Goal: Task Accomplishment & Management: Manage account settings

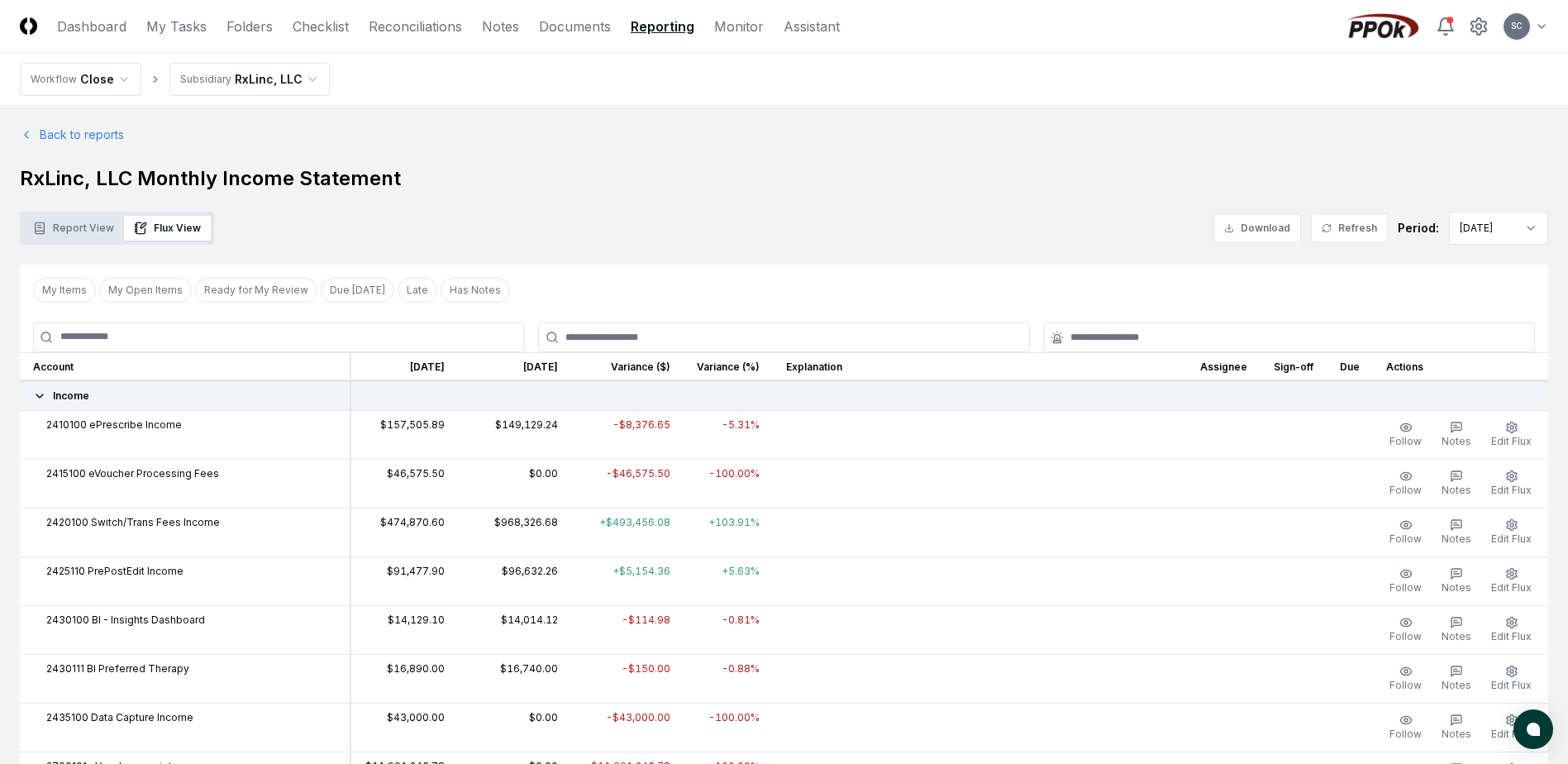
scroll to position [2637, 0]
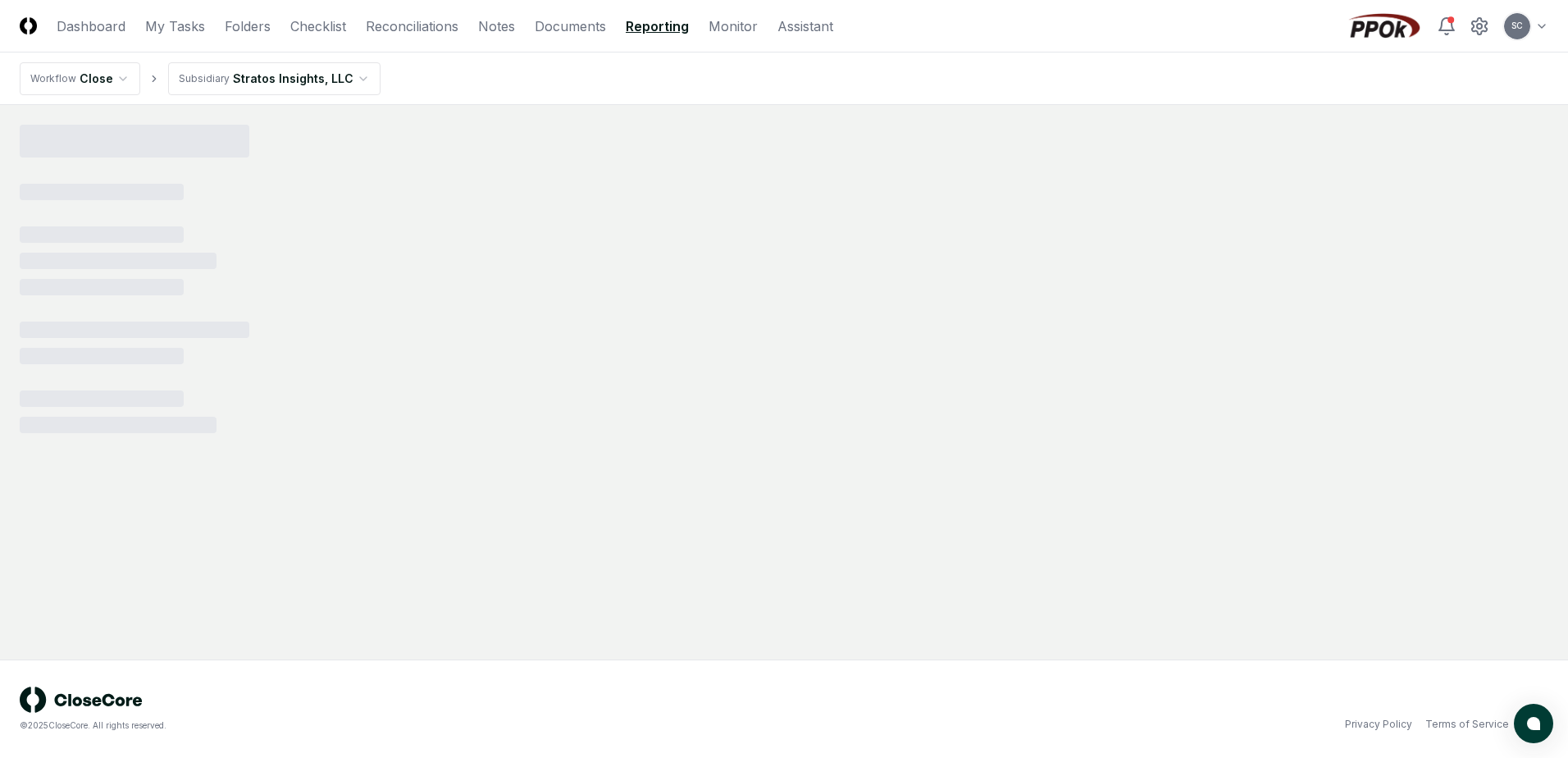
click at [278, 78] on html "CloseCore Dashboard My Tasks Folders Checklist Reconciliations Notes Documents …" at bounding box center [784, 379] width 1568 height 758
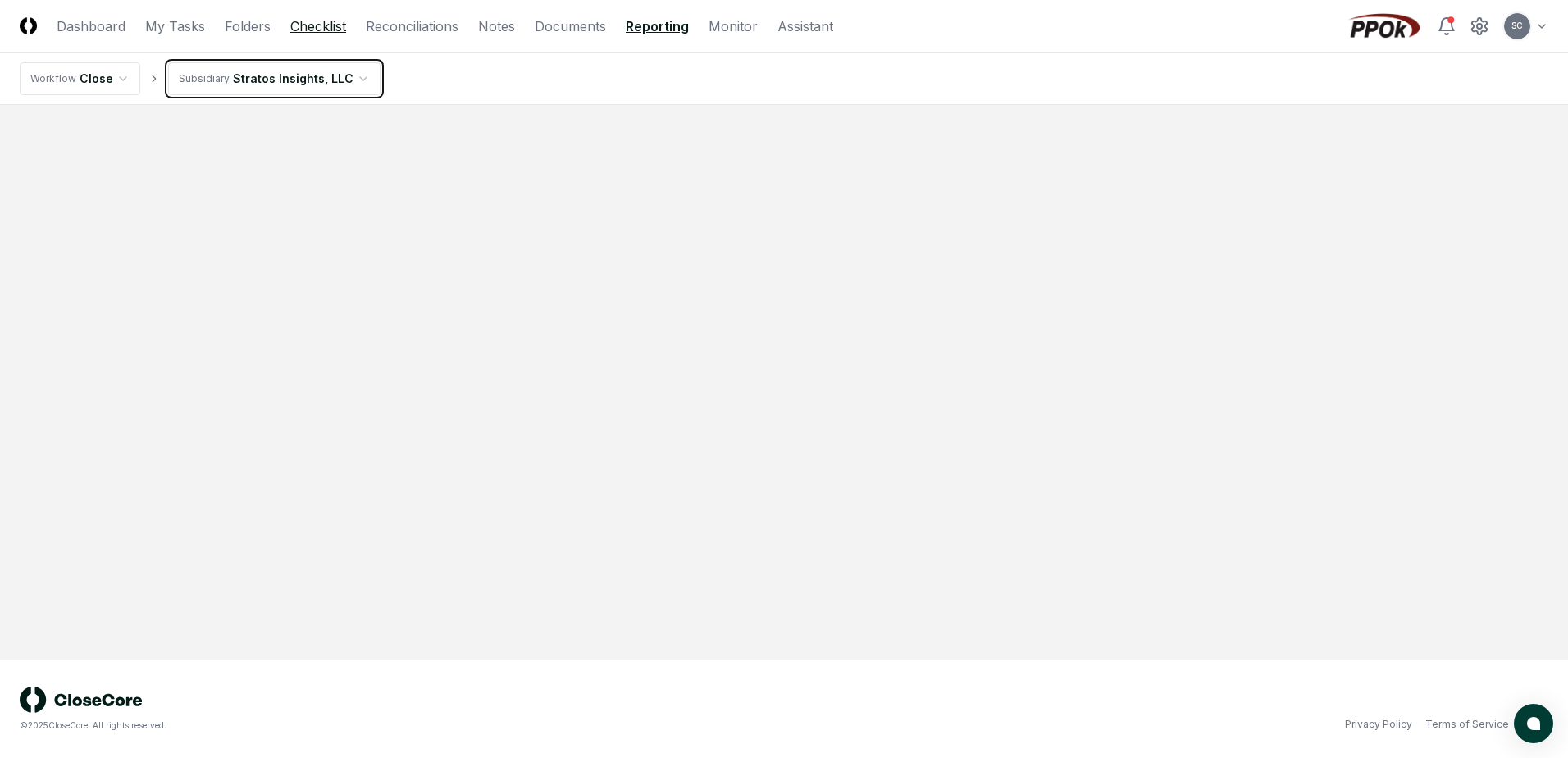
click at [314, 18] on html "CloseCore Dashboard My Tasks Folders Checklist Reconciliations Notes Documents …" at bounding box center [784, 379] width 1568 height 758
click at [316, 25] on link "Checklist" at bounding box center [318, 26] width 56 height 19
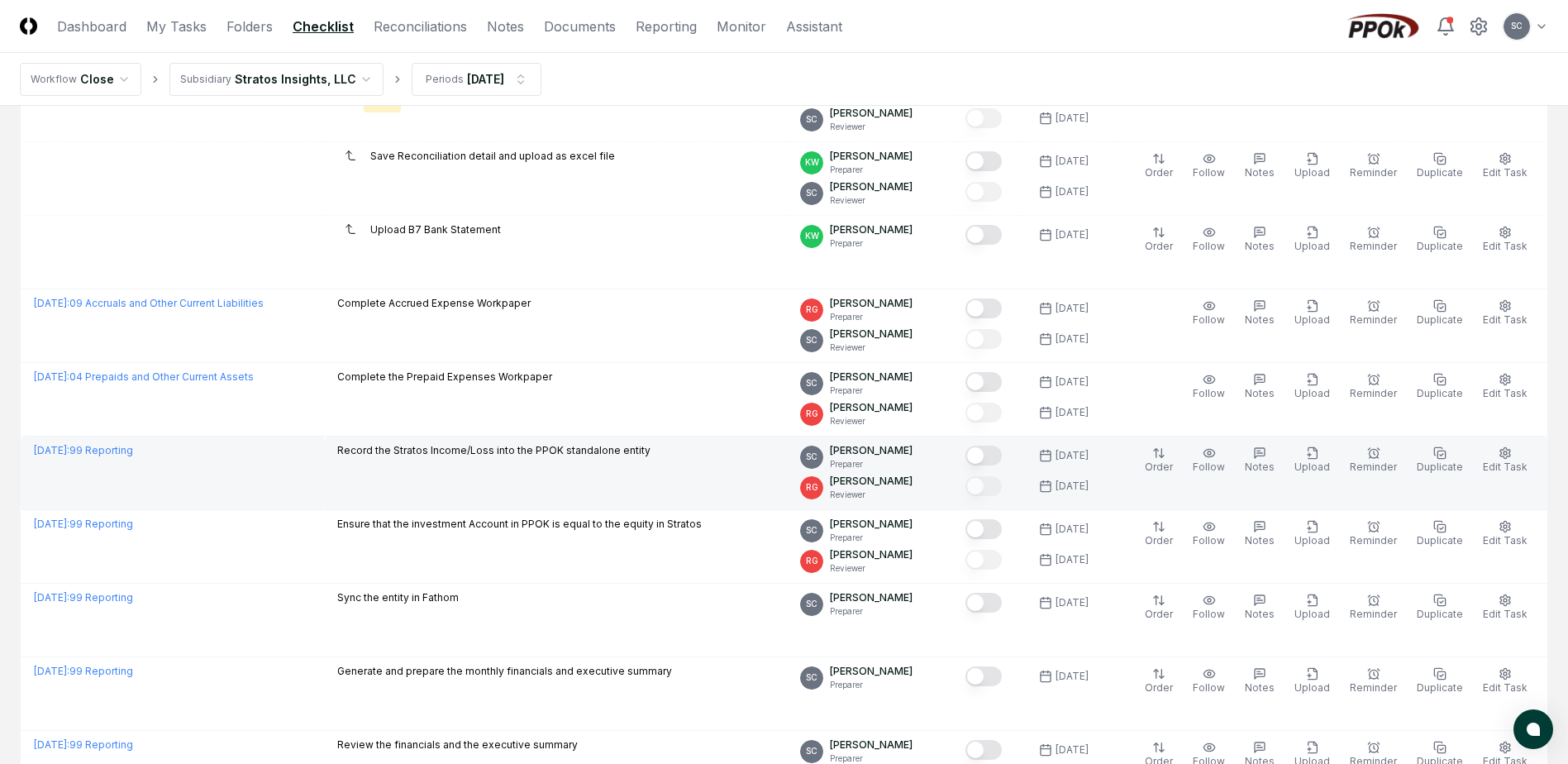
scroll to position [522, 0]
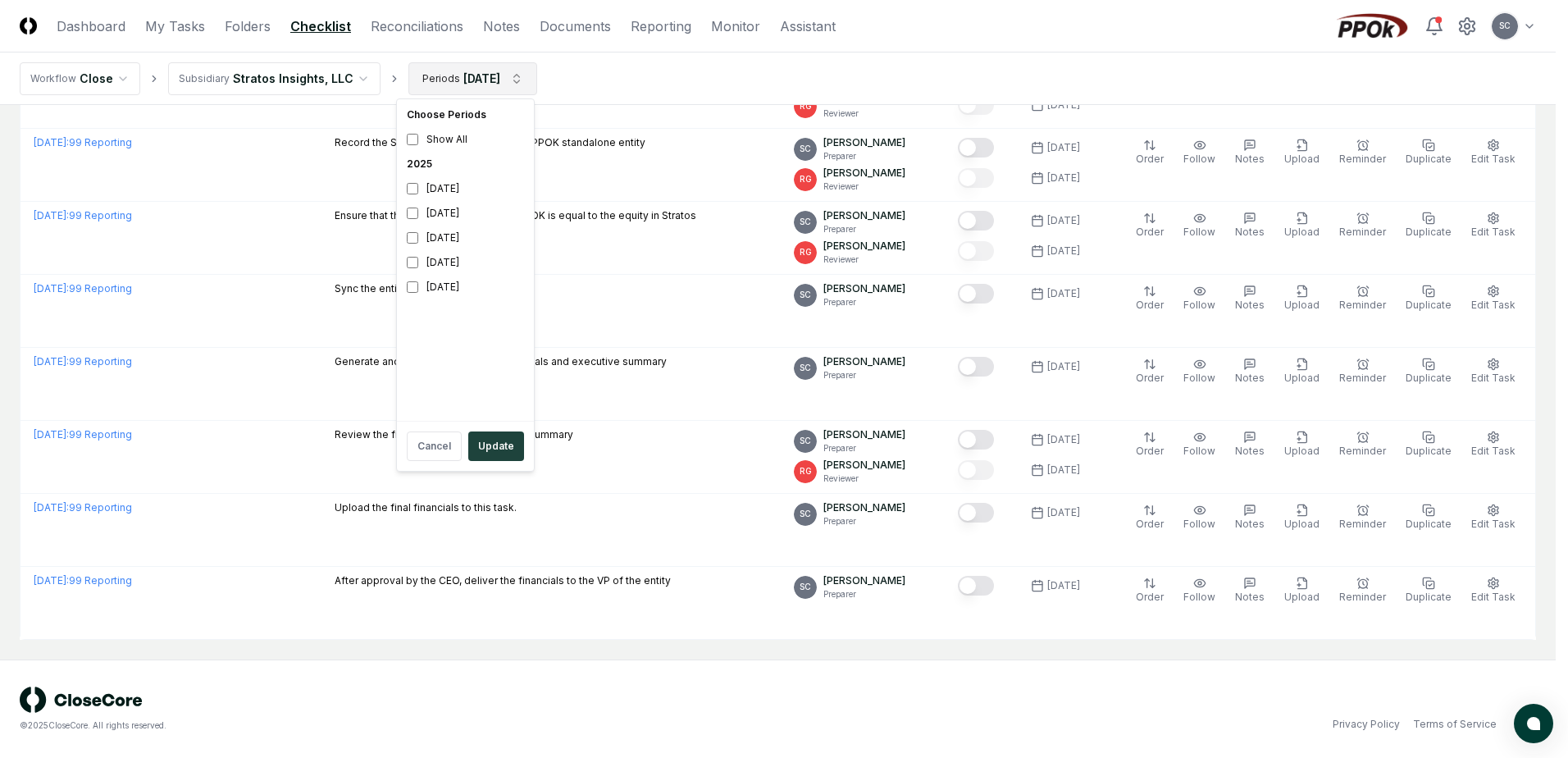
click at [447, 92] on html "CloseCore Dashboard My Tasks Folders Checklist Reconciliations Notes Documents …" at bounding box center [784, 119] width 1568 height 1276
click at [430, 243] on div "July 2025" at bounding box center [466, 237] width 130 height 25
click at [421, 191] on div "September 2025" at bounding box center [466, 188] width 130 height 25
click at [508, 447] on button "Update" at bounding box center [496, 447] width 56 height 29
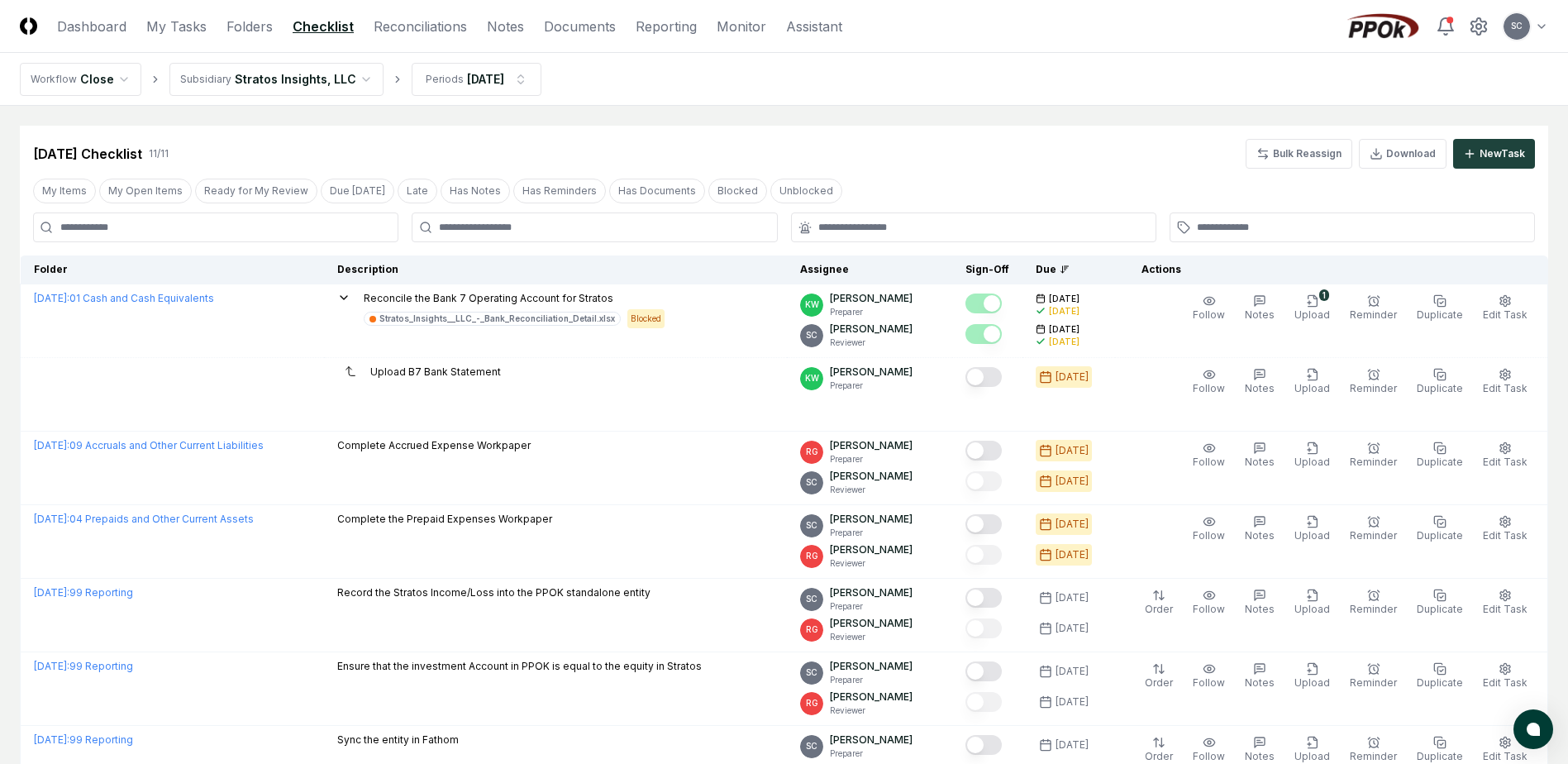
click at [276, 80] on html "CloseCore Dashboard My Tasks Folders Checklist Reconciliations Notes Documents …" at bounding box center [784, 607] width 1568 height 1213
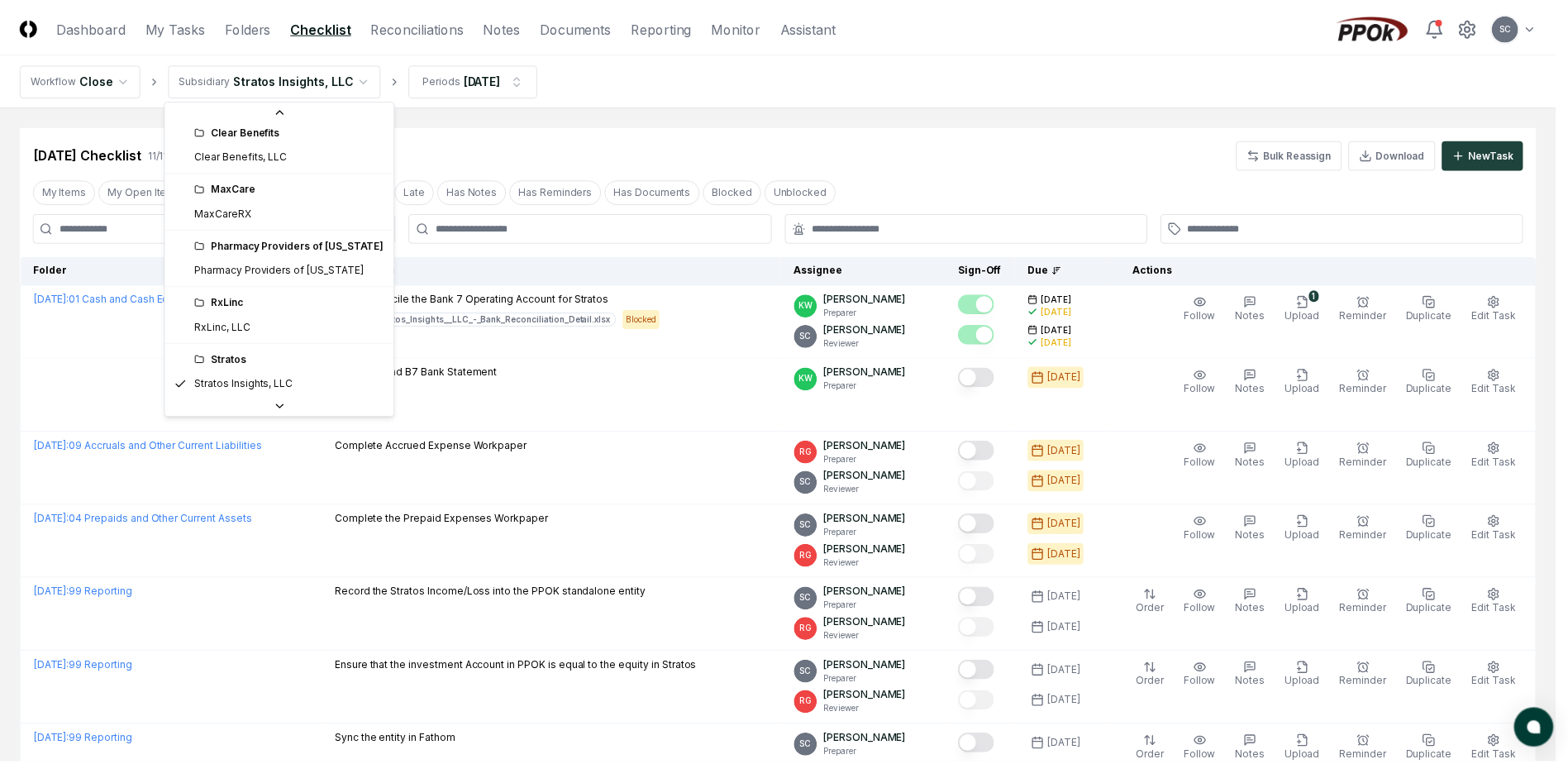
scroll to position [37, 0]
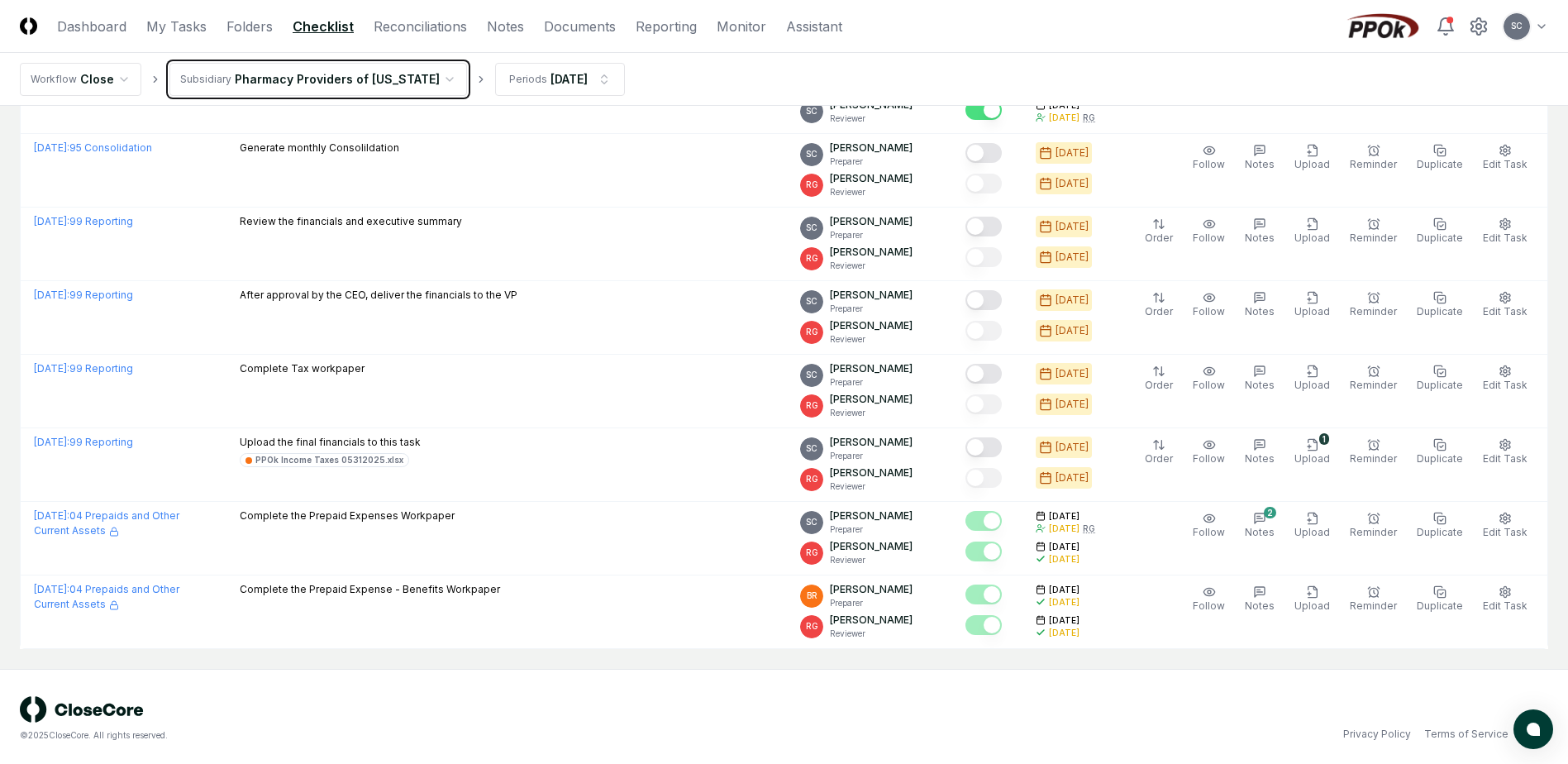
scroll to position [2422, 0]
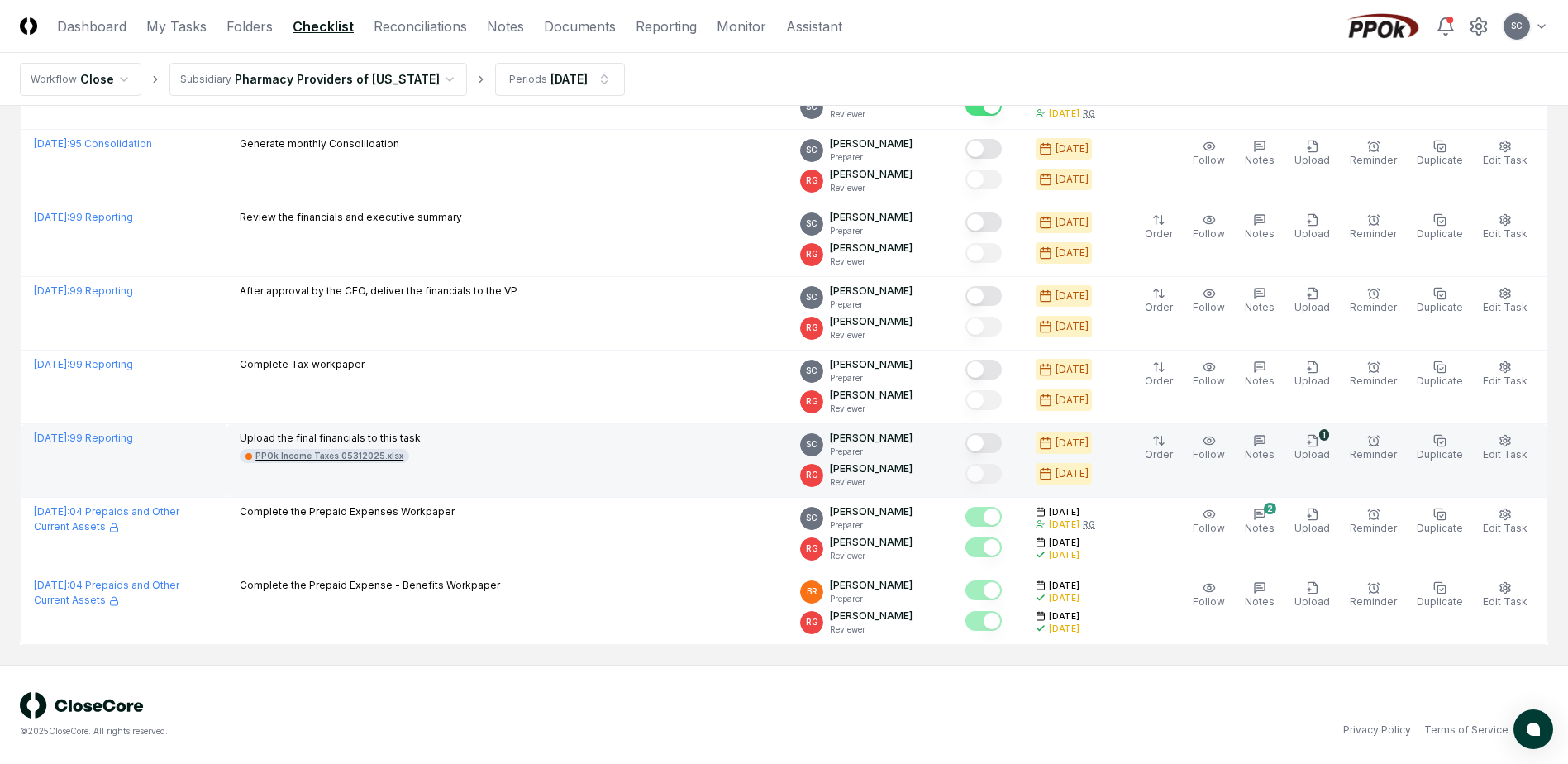
click at [322, 457] on div "PPOk Income Taxes 05312025.xlsx" at bounding box center [330, 456] width 148 height 12
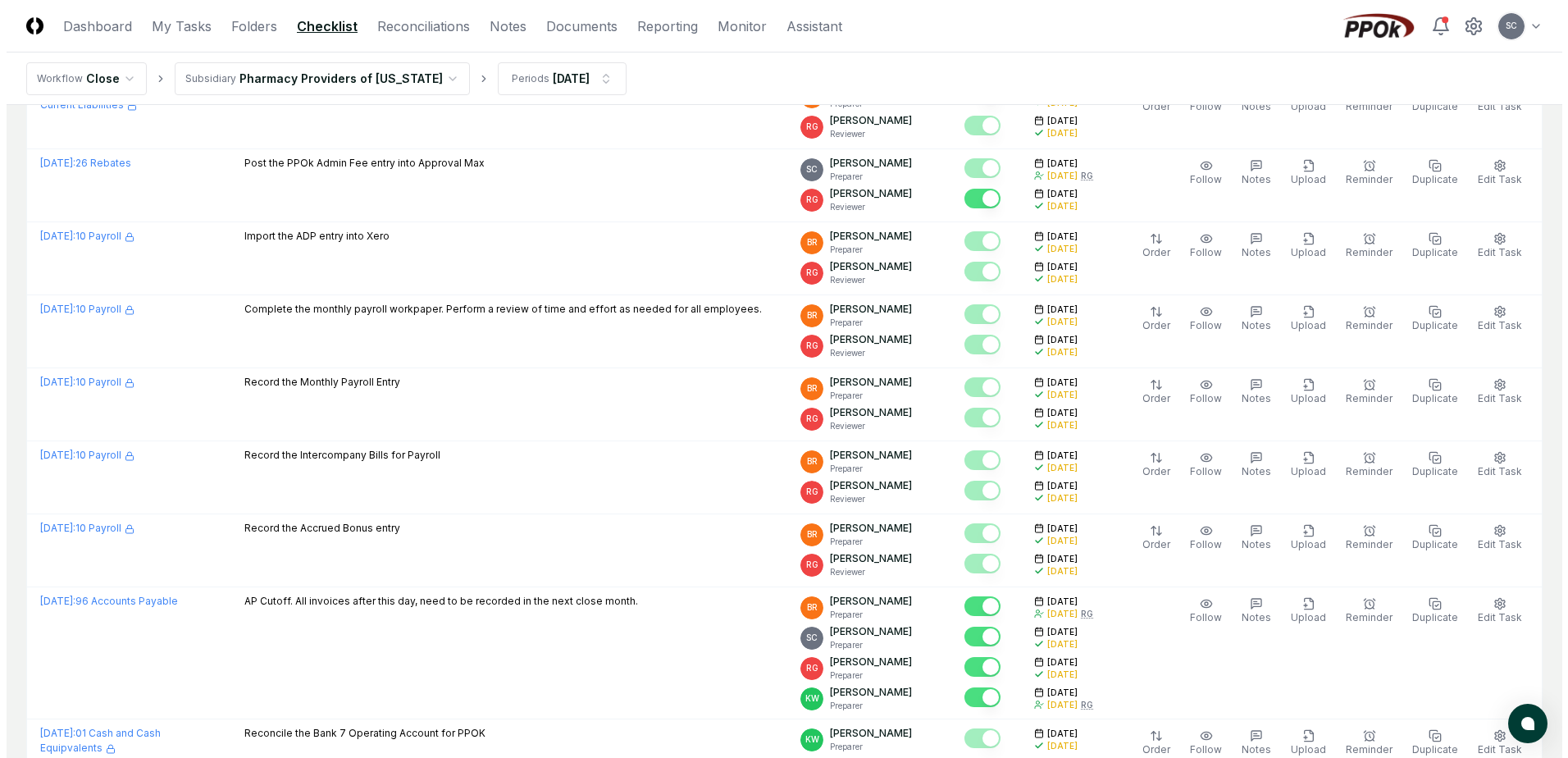
scroll to position [0, 0]
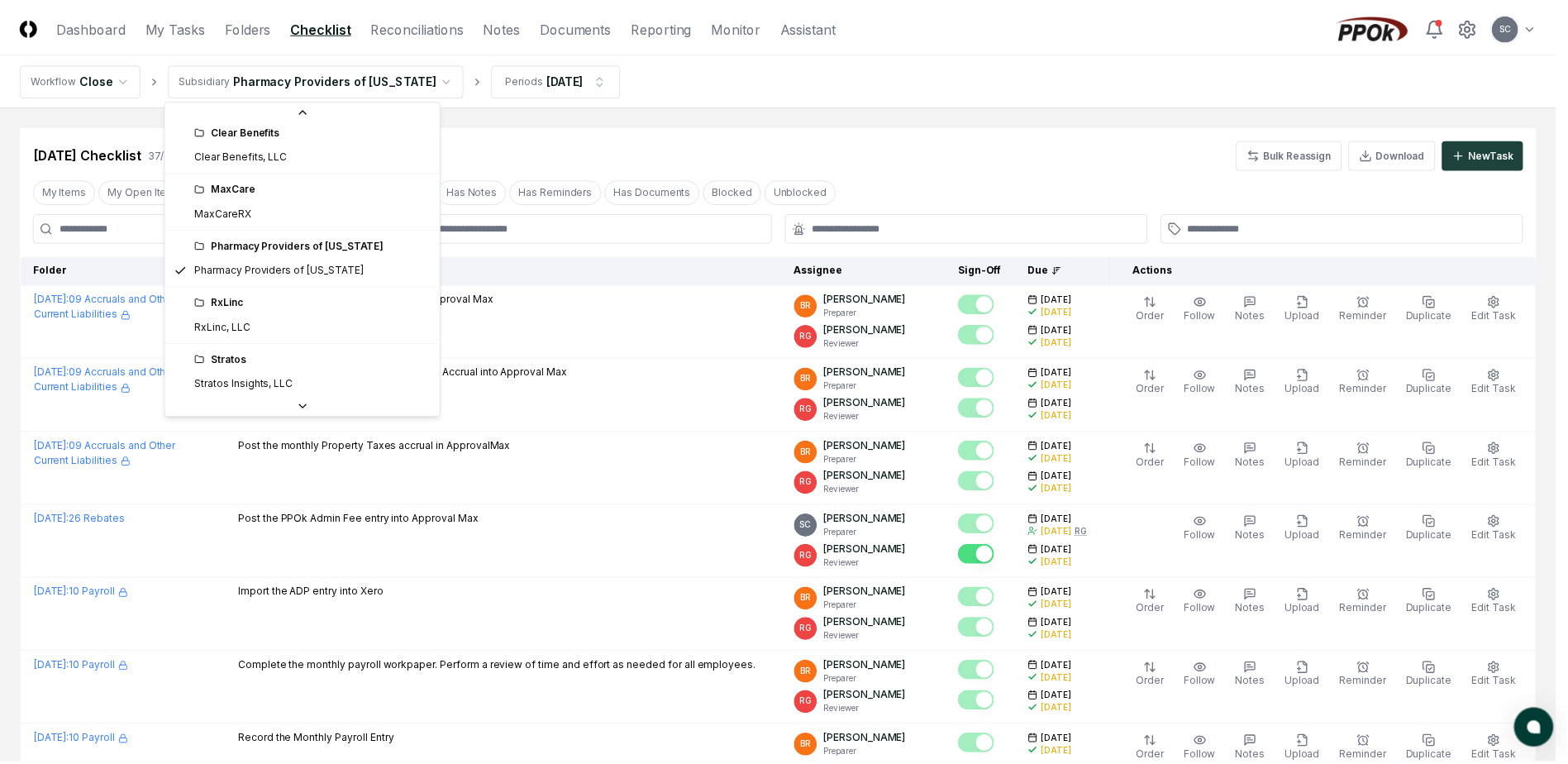
scroll to position [45, 0]
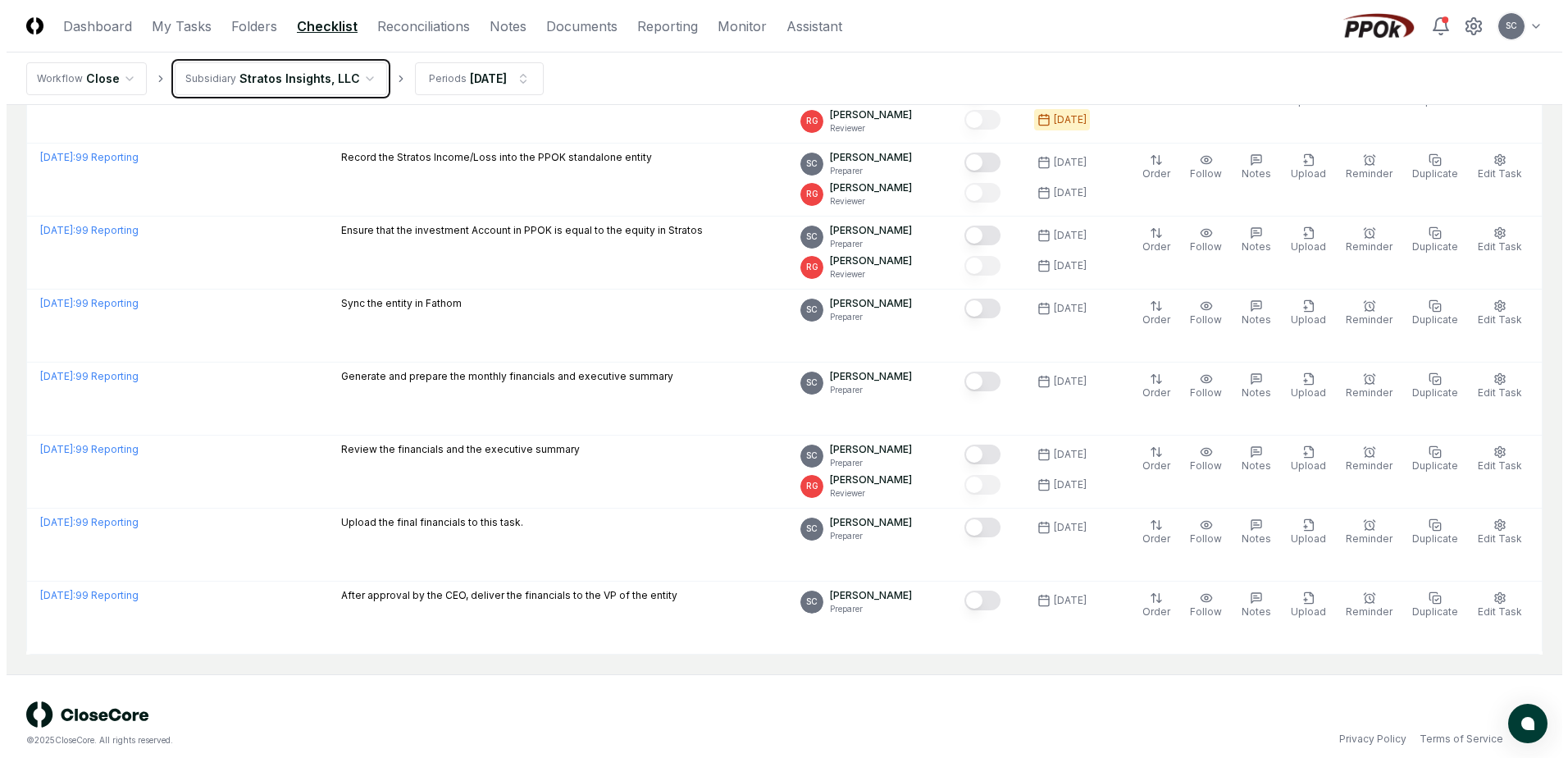
scroll to position [446, 0]
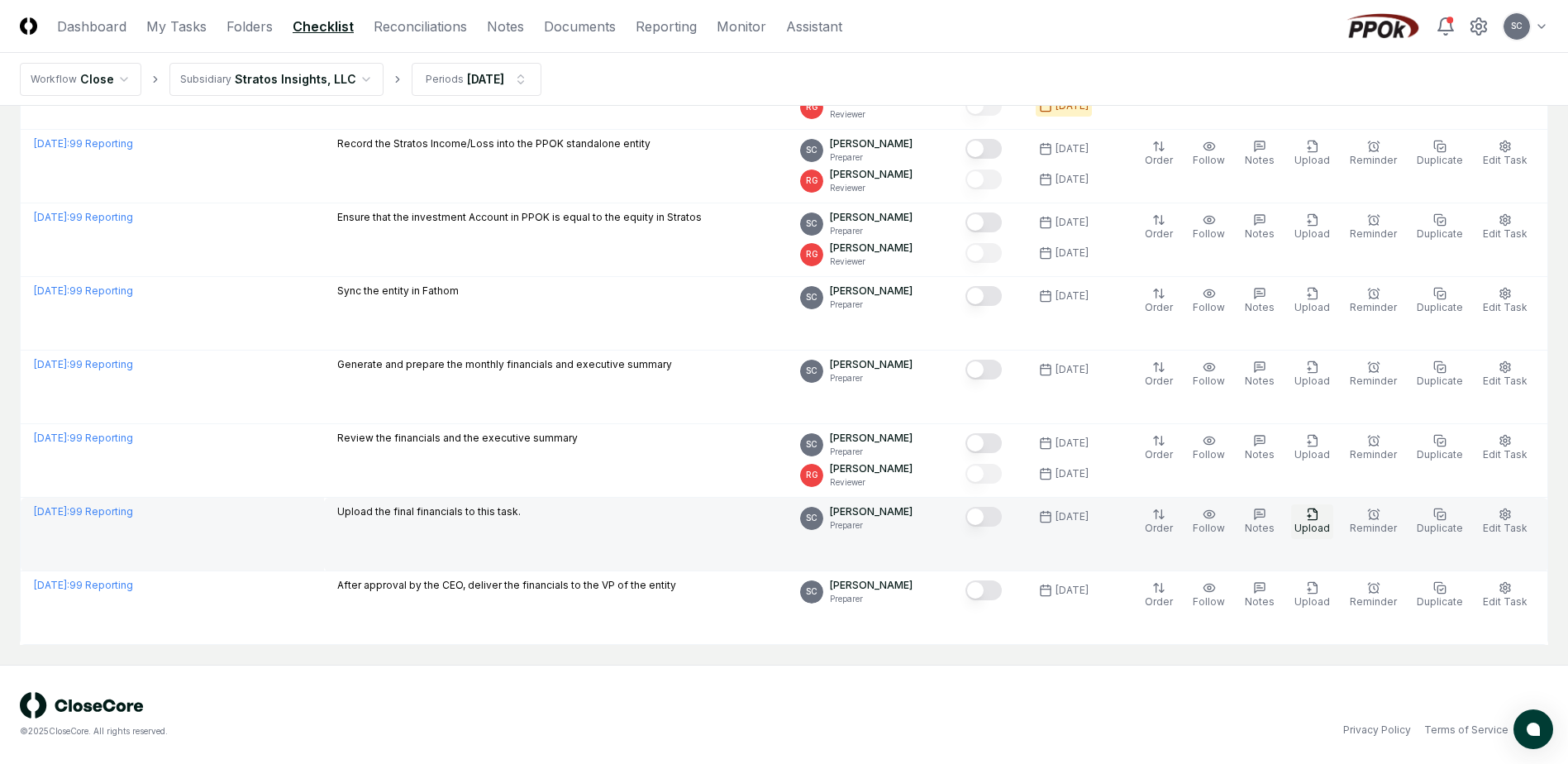
click at [1320, 518] on icon "button" at bounding box center [1312, 514] width 13 height 13
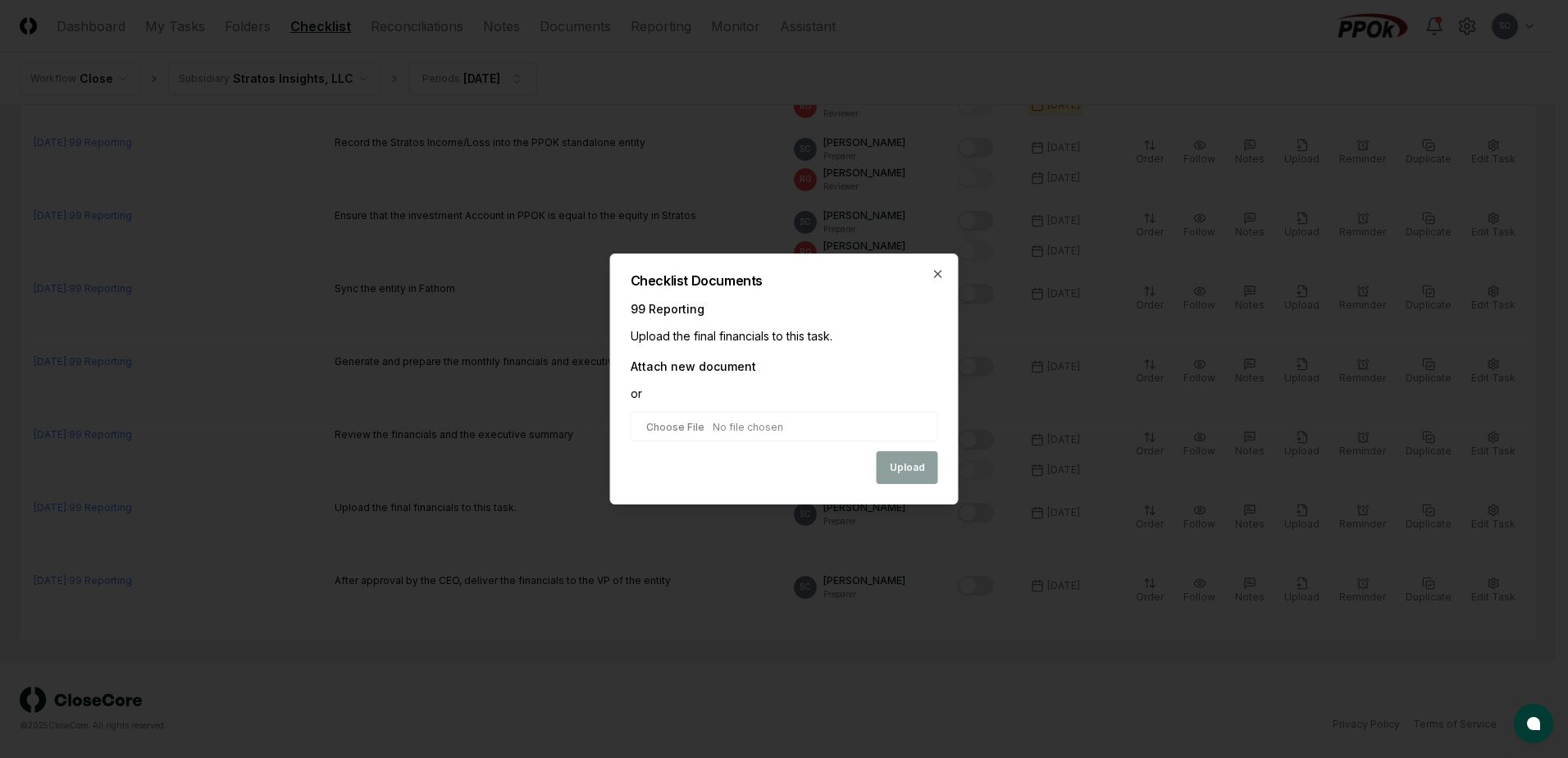
click at [669, 427] on input "file" at bounding box center [784, 426] width 308 height 29
type input "**********"
click at [917, 463] on button "Upload" at bounding box center [907, 470] width 62 height 33
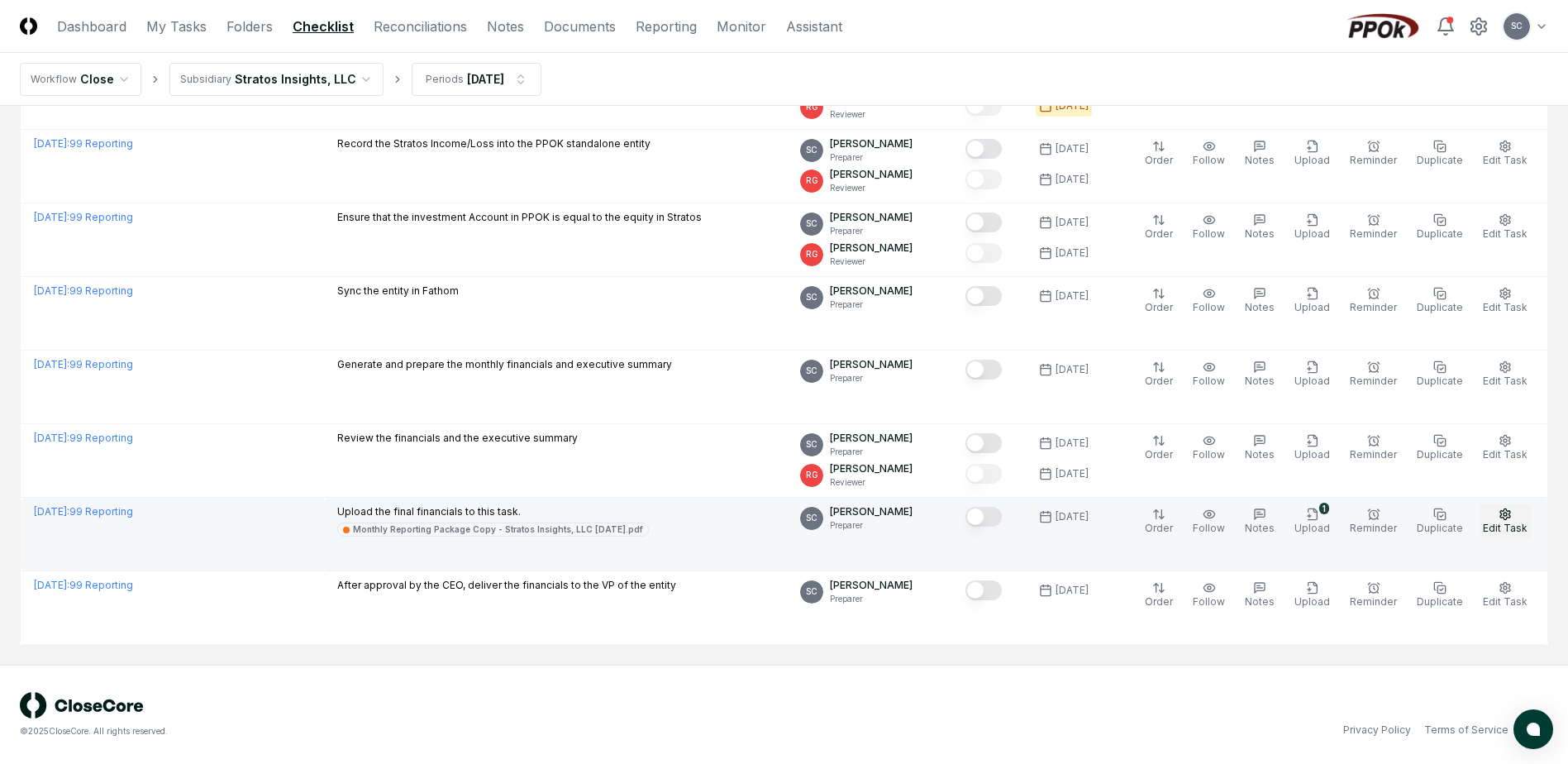
click at [1499, 516] on button "Edit Task" at bounding box center [1505, 521] width 51 height 34
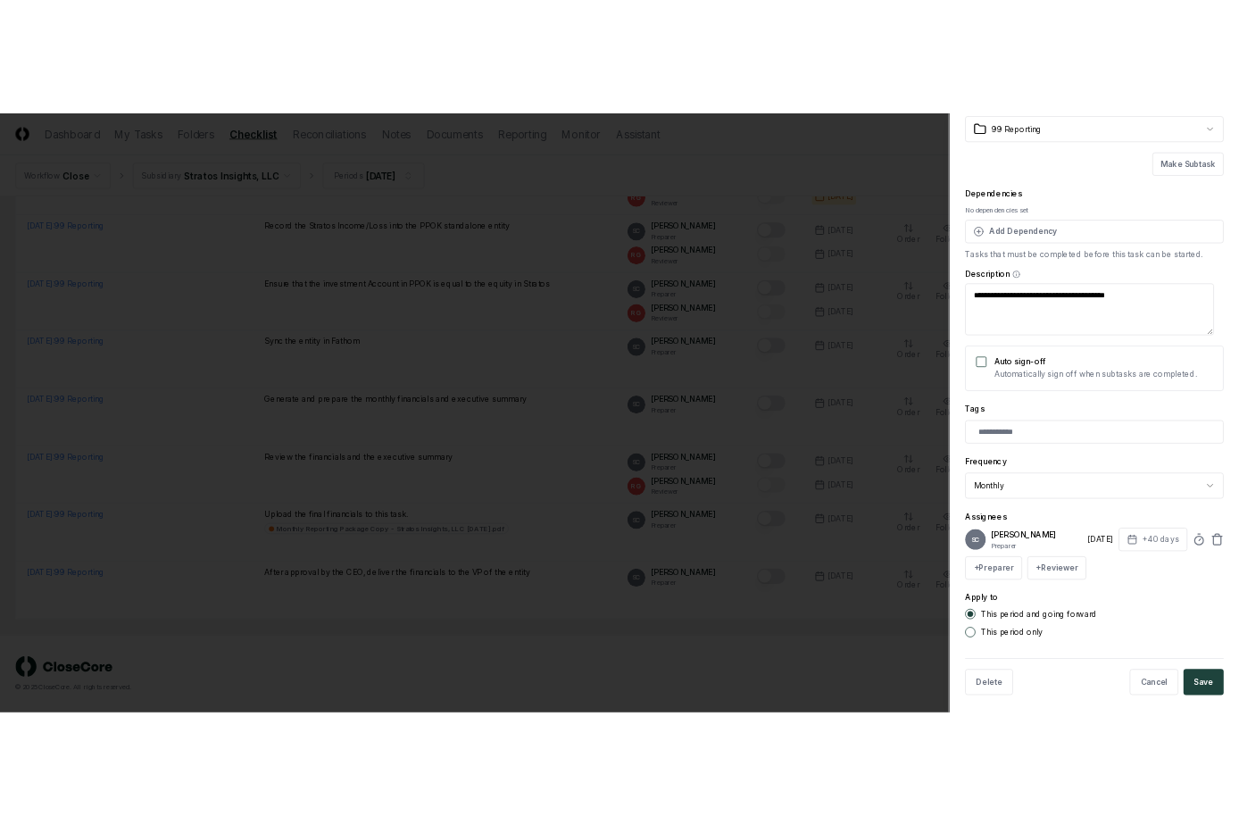
scroll to position [105, 0]
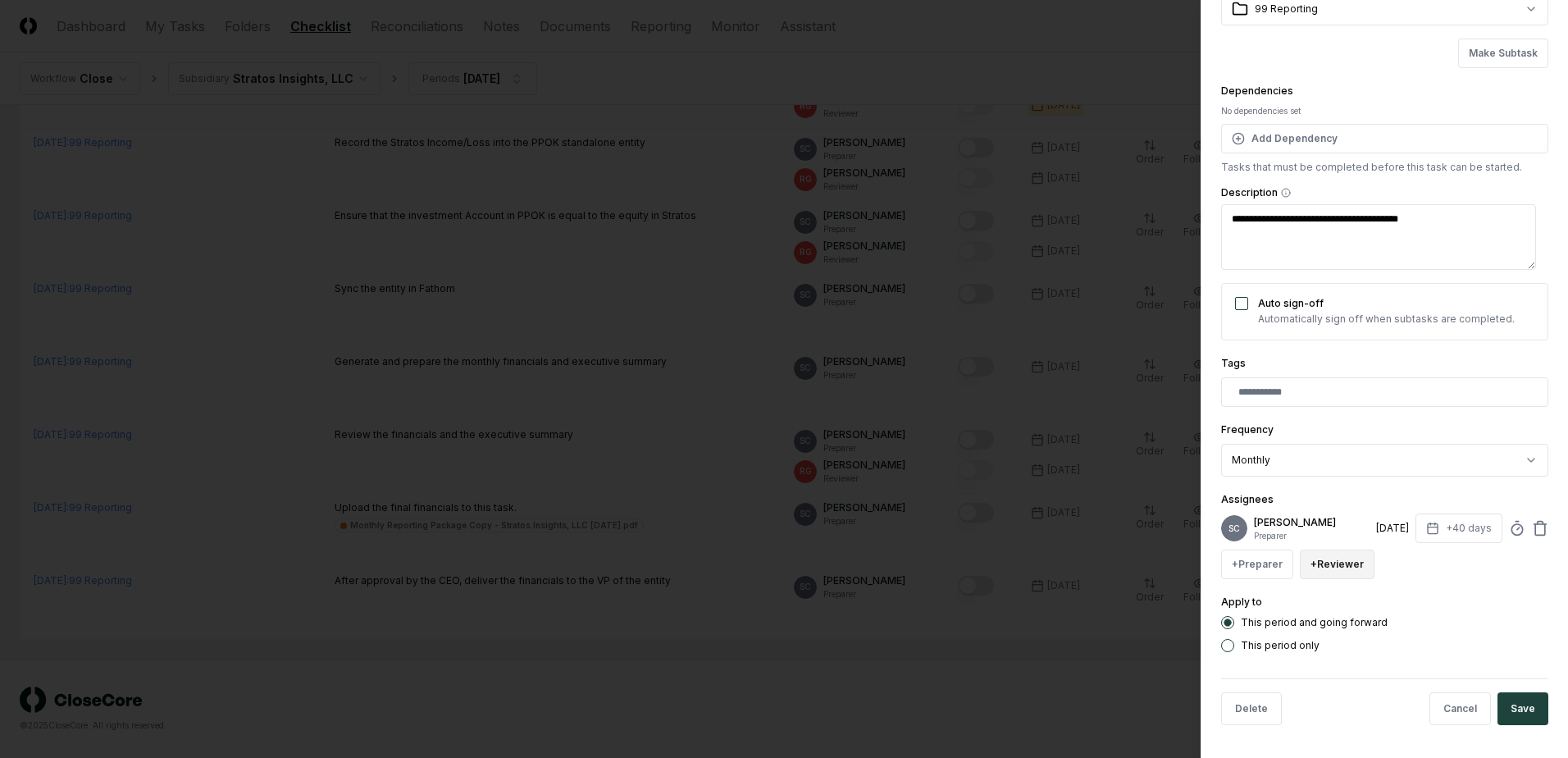
click at [1337, 563] on button "+ Reviewer" at bounding box center [1337, 564] width 74 height 29
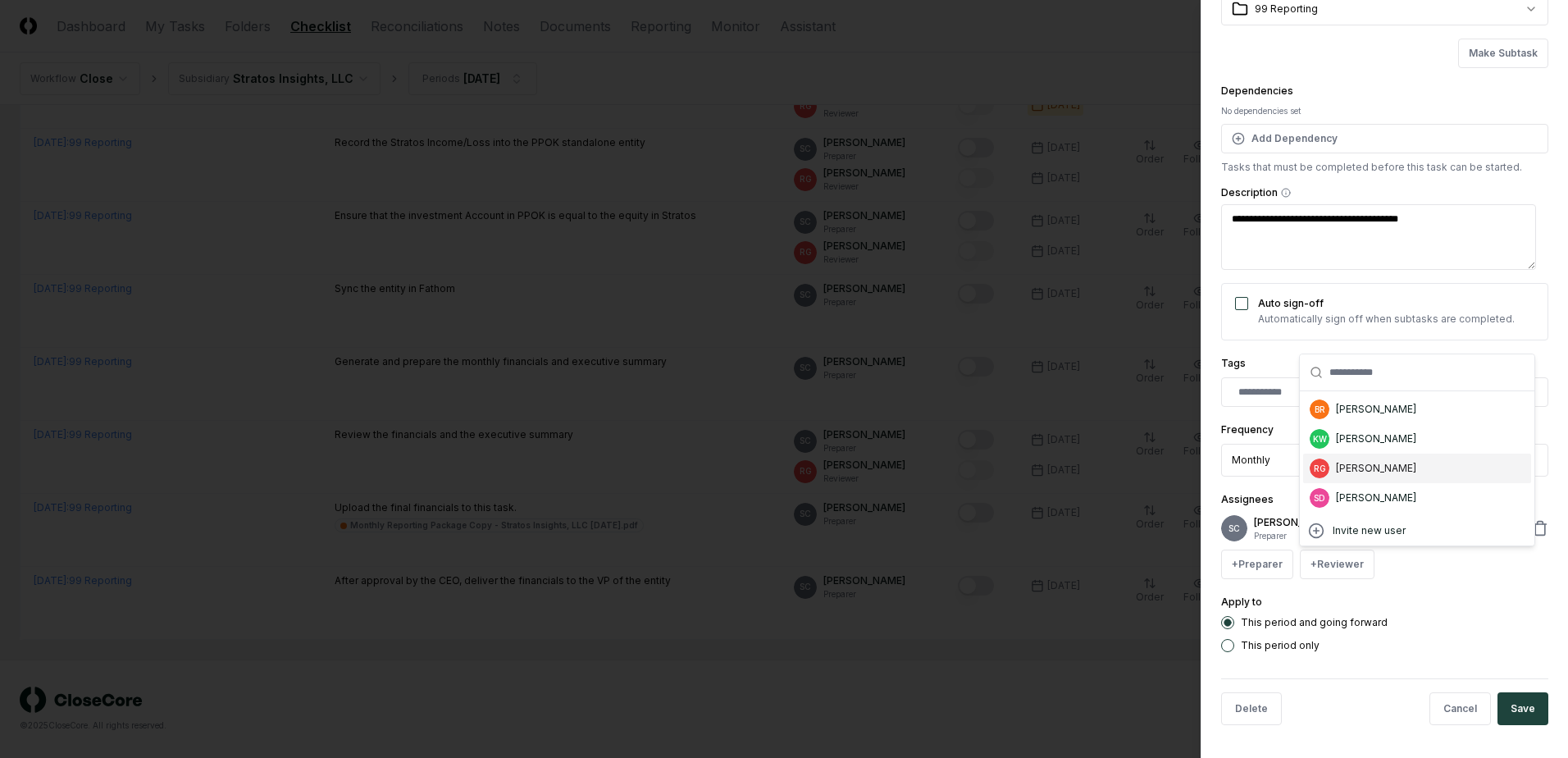
click at [1349, 473] on div "Ricky Garver" at bounding box center [1375, 469] width 80 height 15
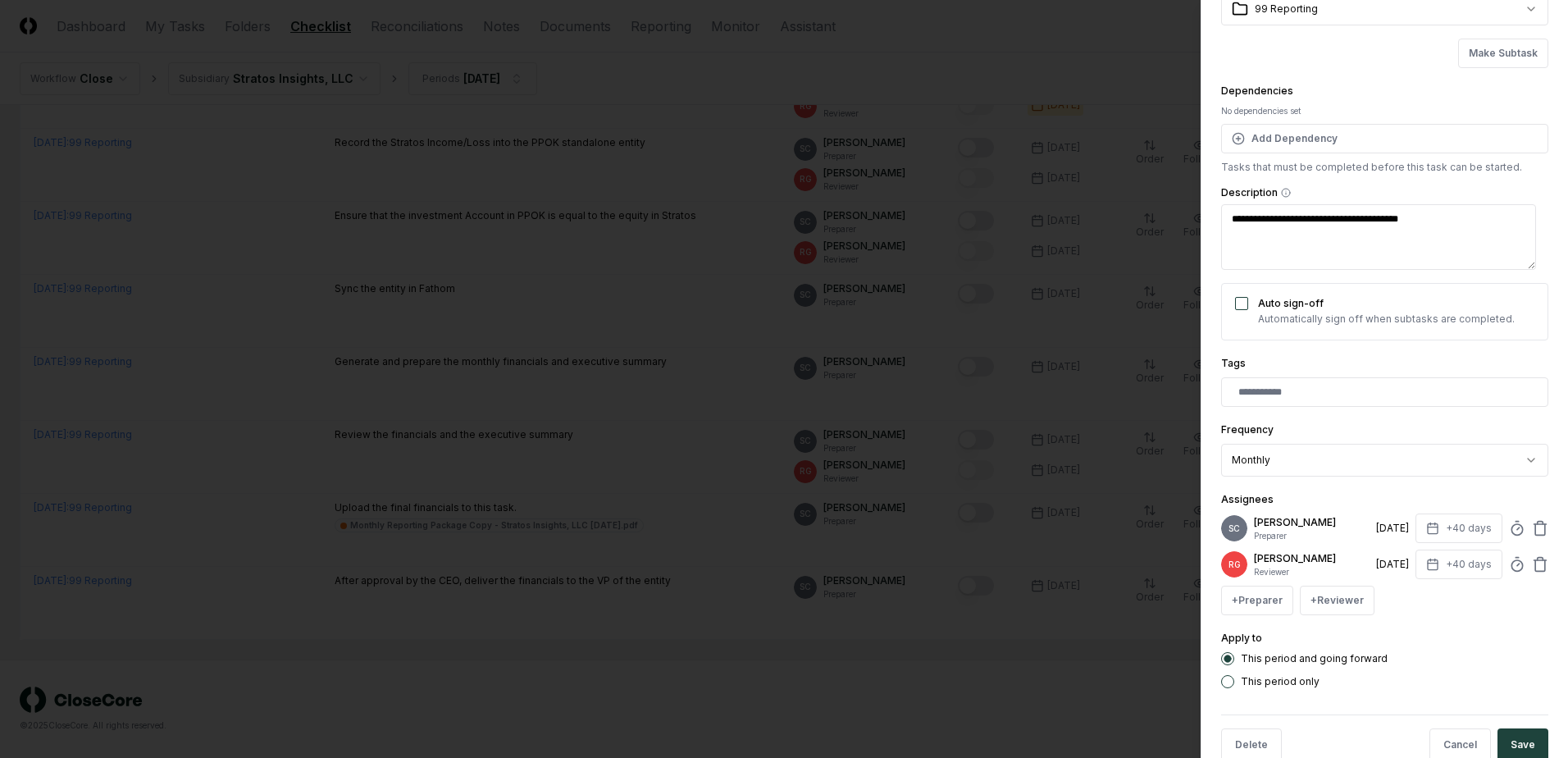
click at [1440, 224] on textarea "**********" at bounding box center [1378, 236] width 315 height 65
click at [1519, 741] on button "Save" at bounding box center [1522, 745] width 51 height 33
type textarea "*"
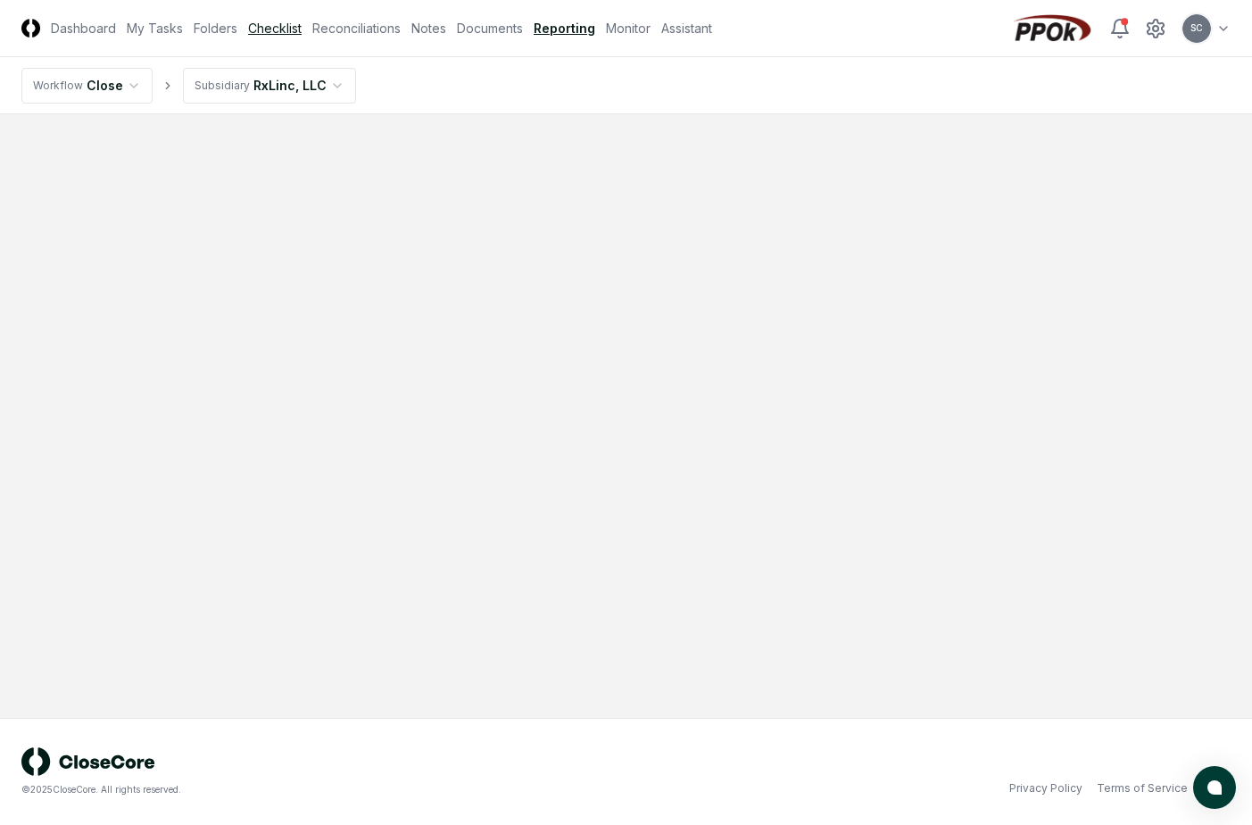
click at [288, 29] on link "Checklist" at bounding box center [275, 28] width 54 height 19
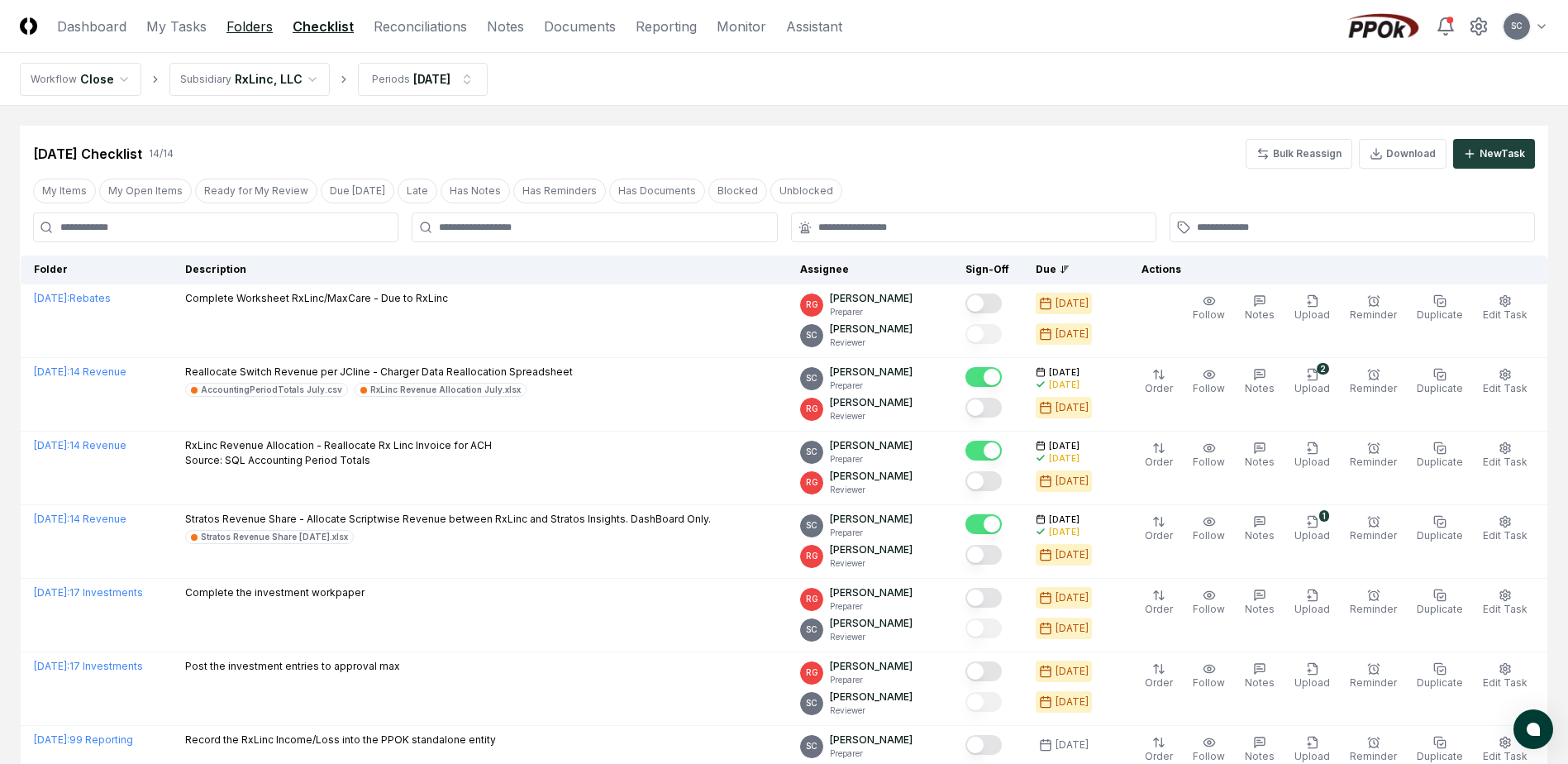
click at [251, 22] on link "Folders" at bounding box center [250, 26] width 46 height 19
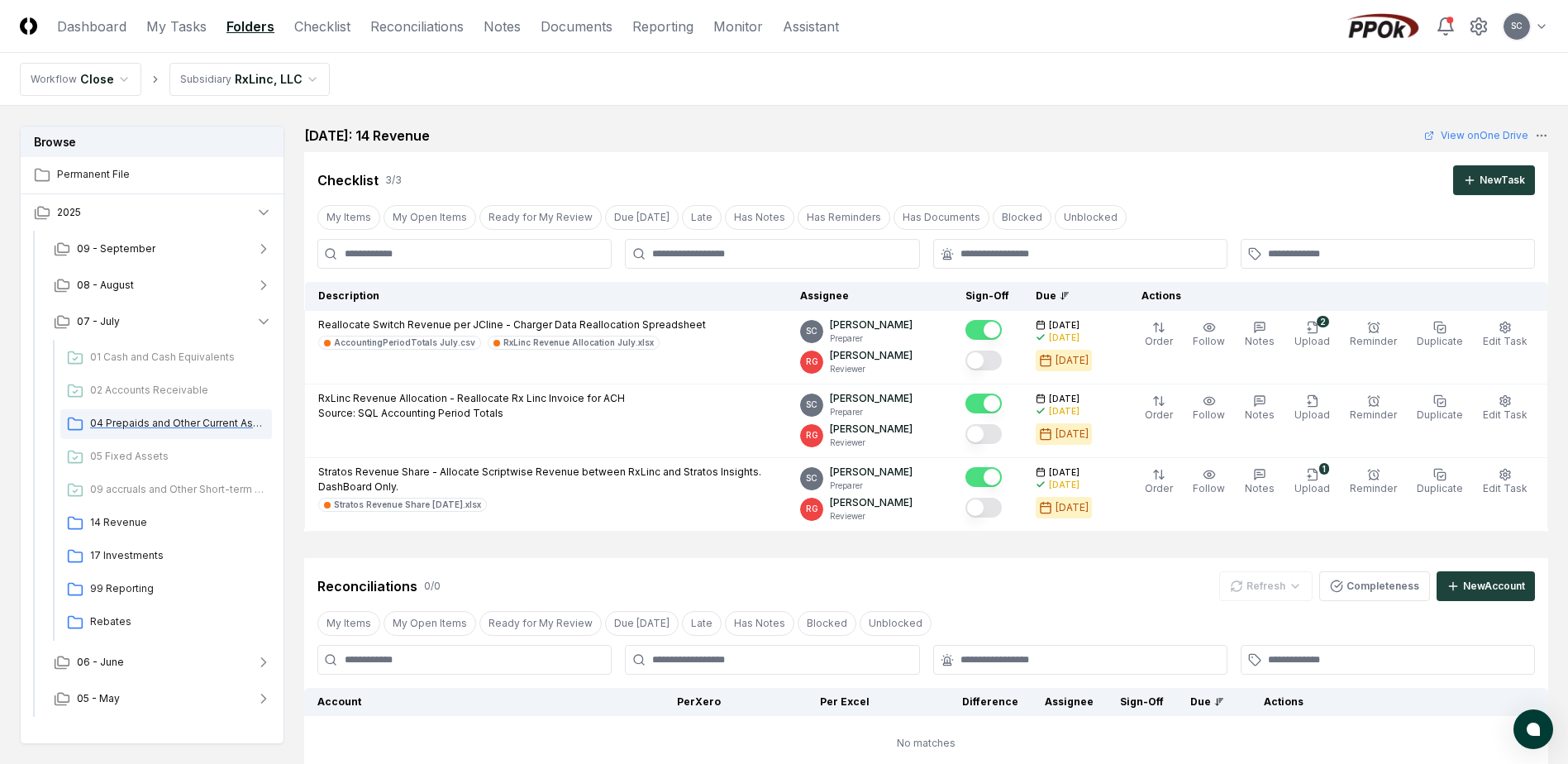
click at [157, 420] on span "04 Prepaids and Other Current Assets" at bounding box center [177, 423] width 175 height 15
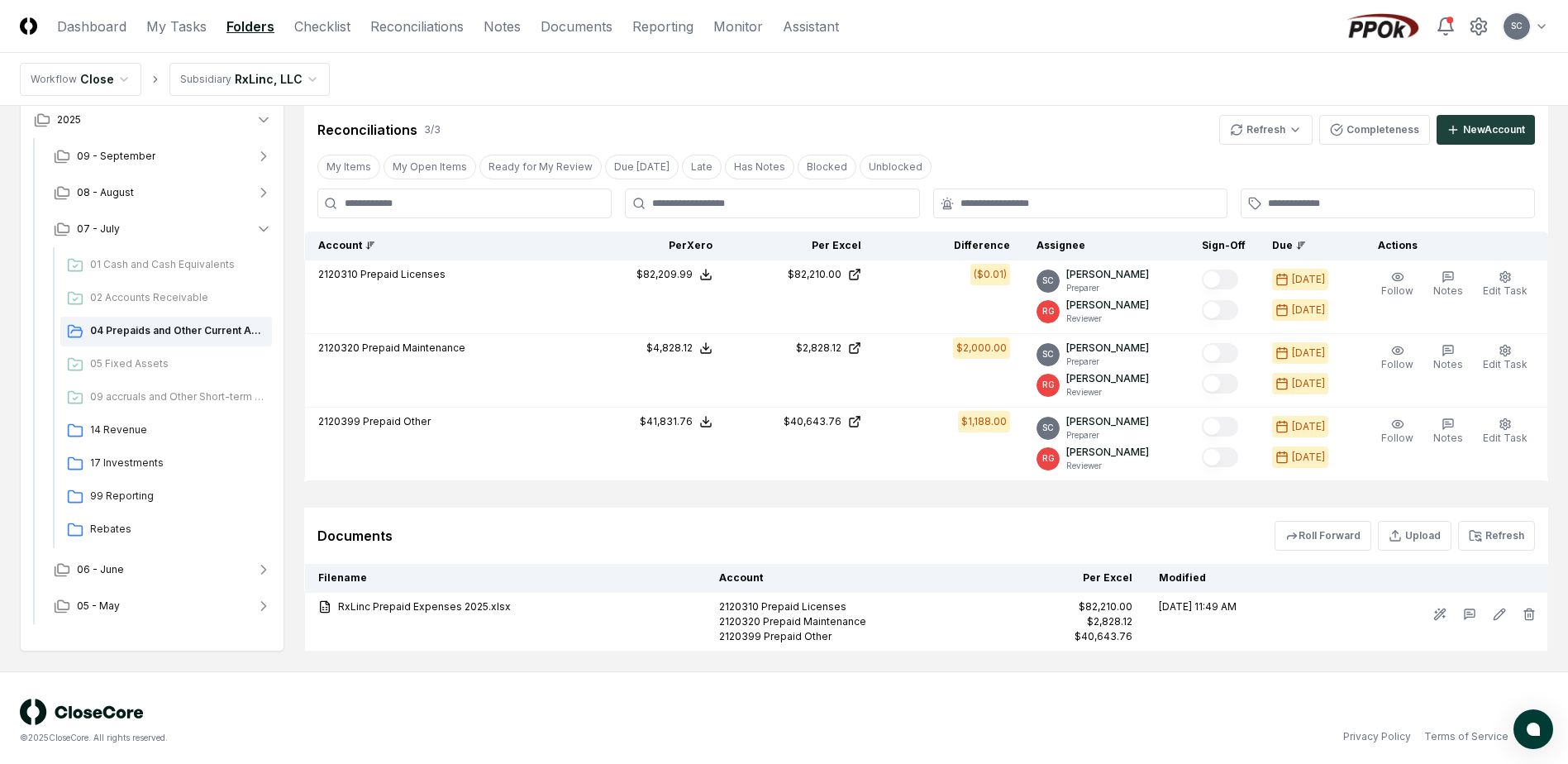
scroll to position [296, 0]
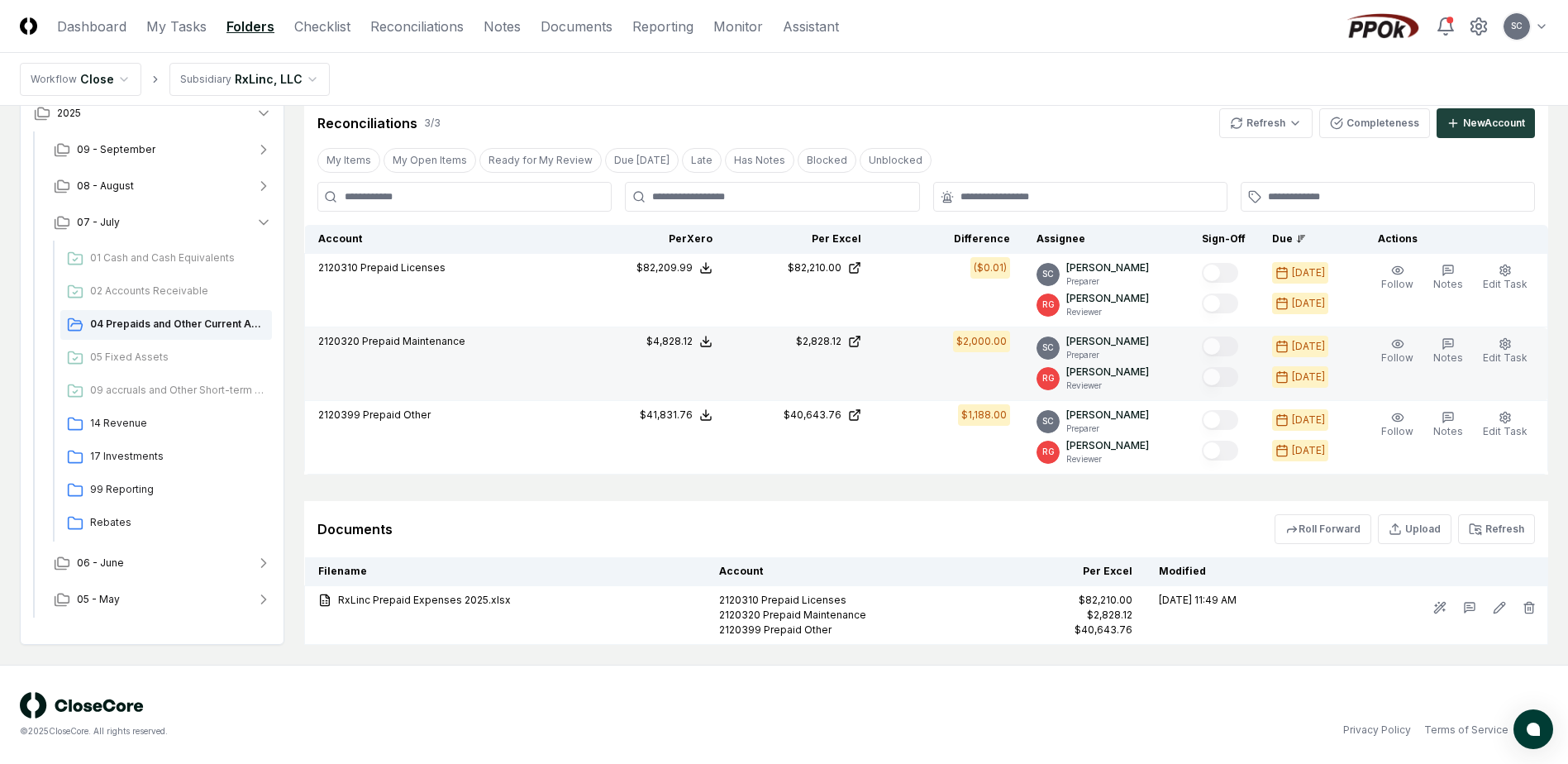
drag, startPoint x: 707, startPoint y: 404, endPoint x: 566, endPoint y: 383, distance: 142.6
click at [566, 383] on td "2120320 Prepaid Maintenance" at bounding box center [441, 363] width 273 height 73
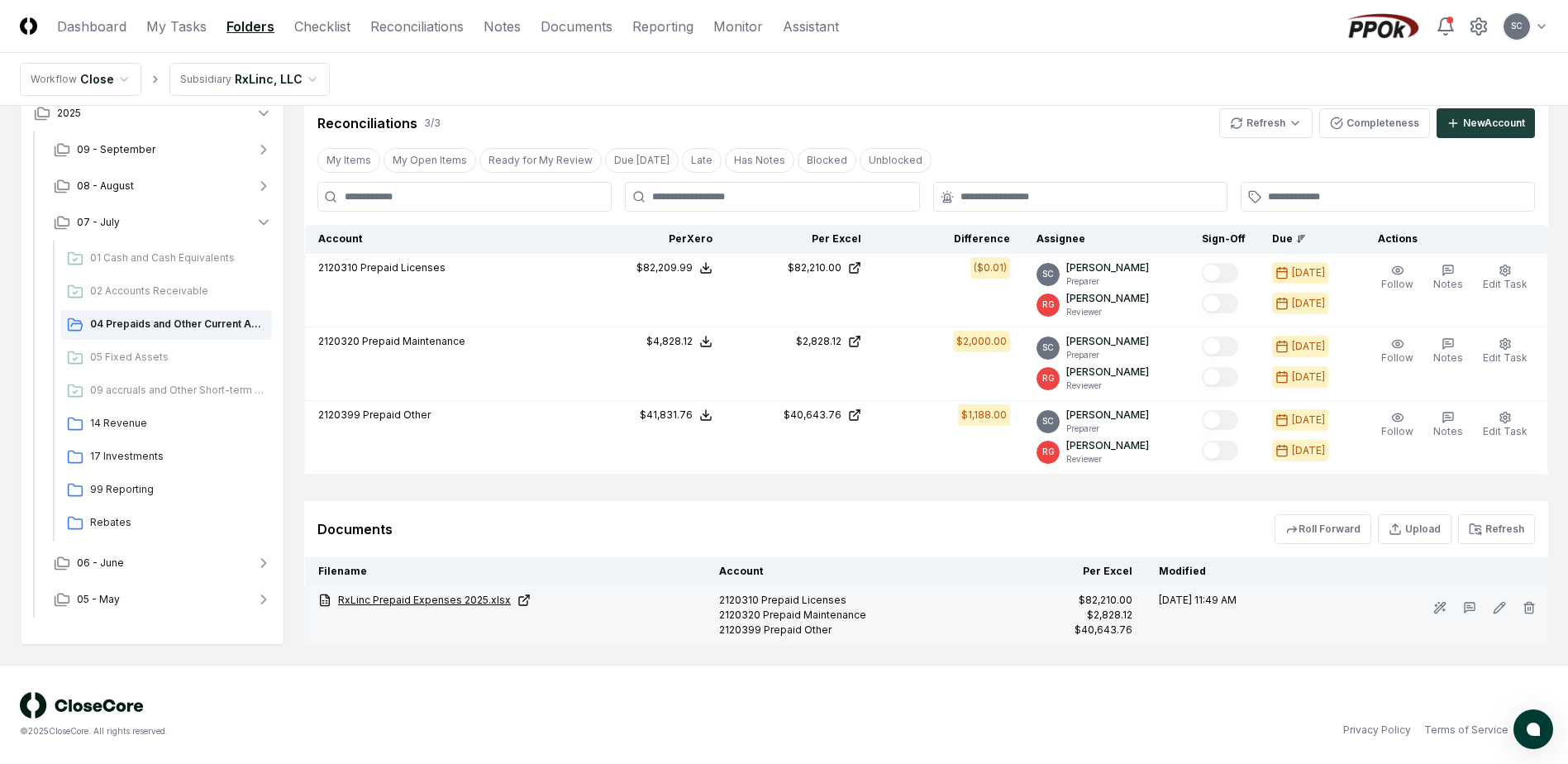
click at [443, 603] on link "RxLinc Prepaid Expenses 2025.xlsx" at bounding box center [506, 600] width 374 height 15
click at [450, 605] on link "RxLinc Prepaid Expenses 2025.xlsx" at bounding box center [506, 600] width 374 height 15
click at [450, 600] on link "RxLinc Prepaid Expenses 2025.xlsx" at bounding box center [506, 600] width 374 height 15
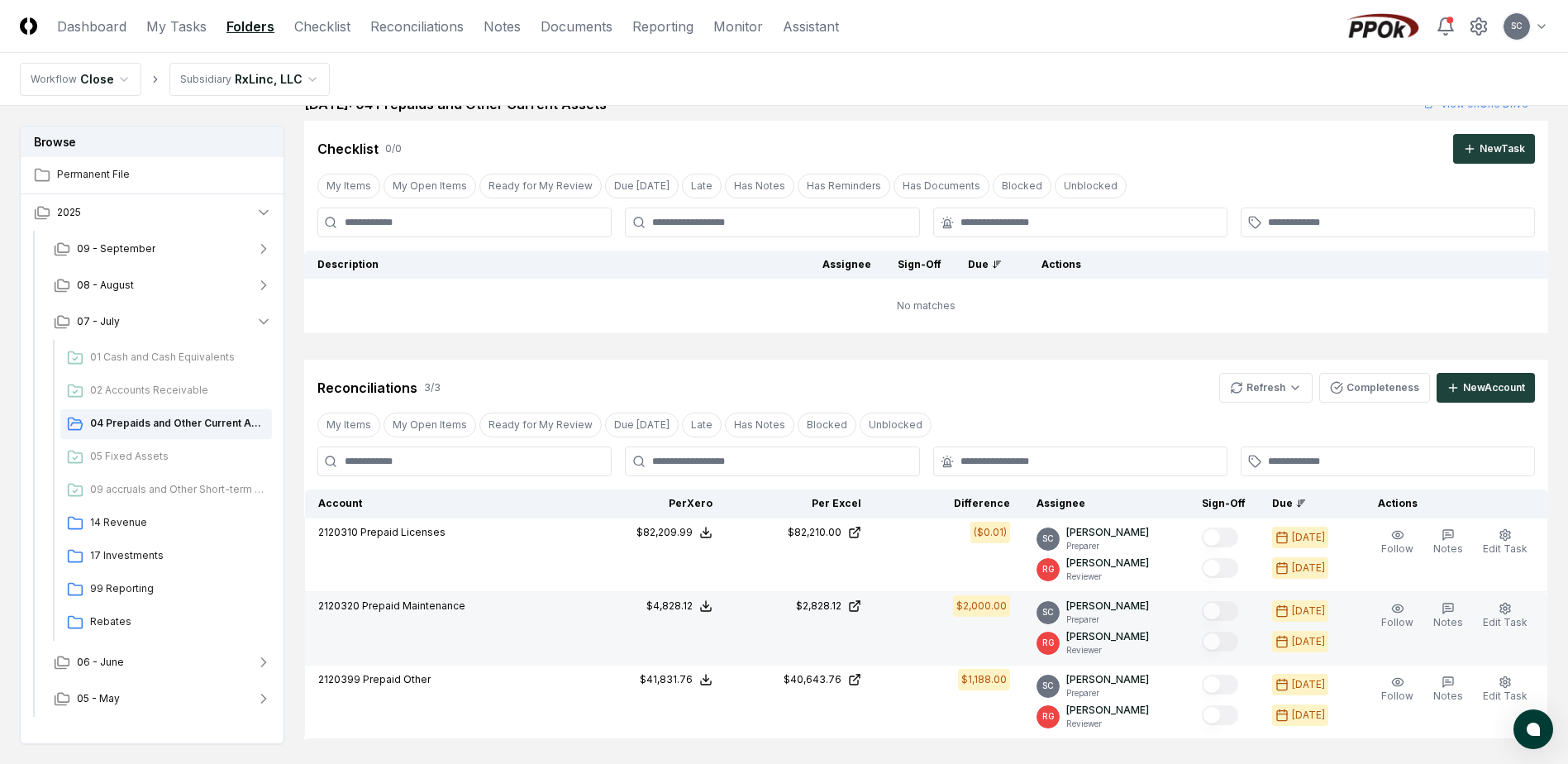
scroll to position [0, 0]
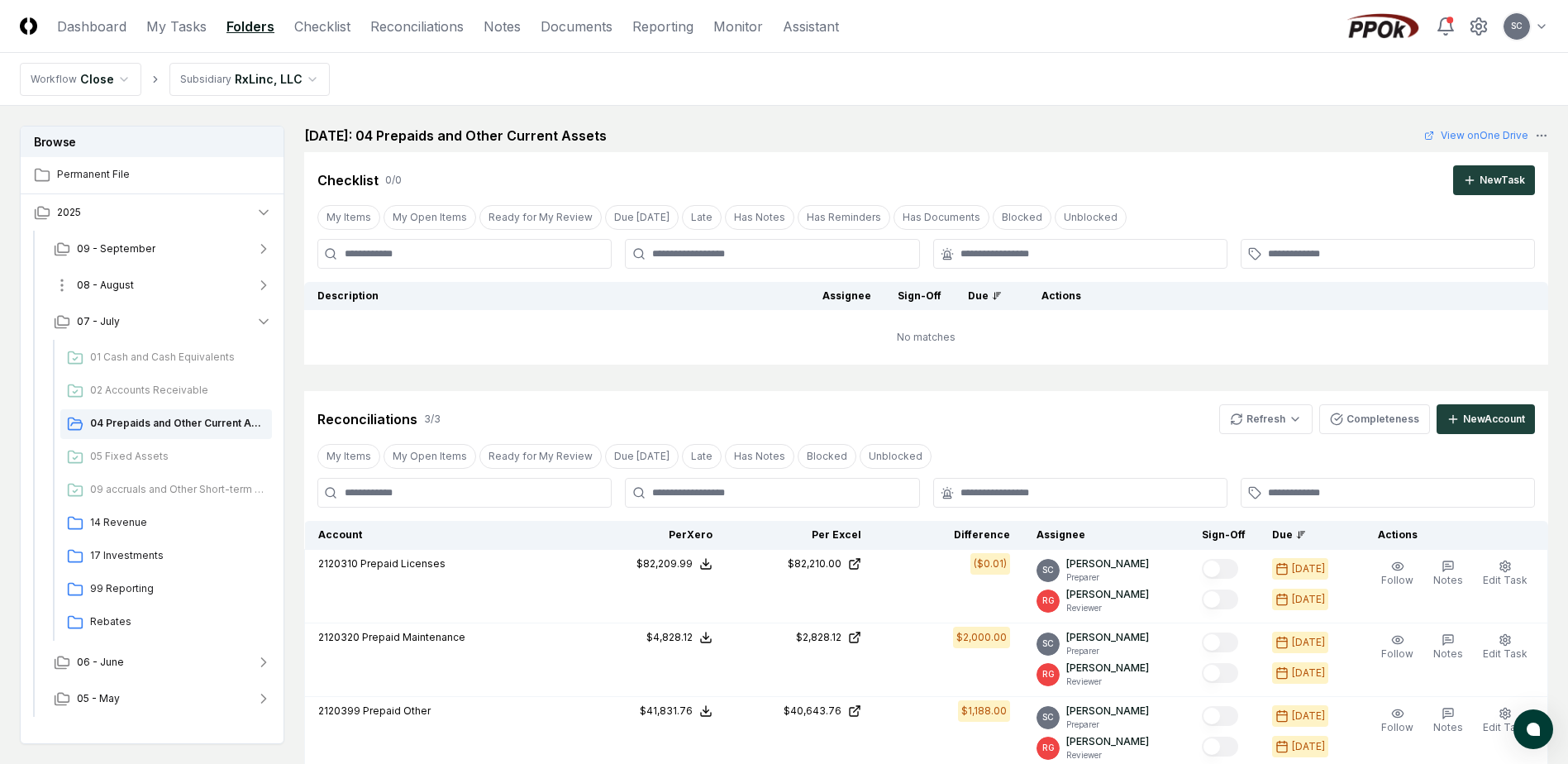
click at [104, 282] on span "08 - August" at bounding box center [106, 285] width 57 height 15
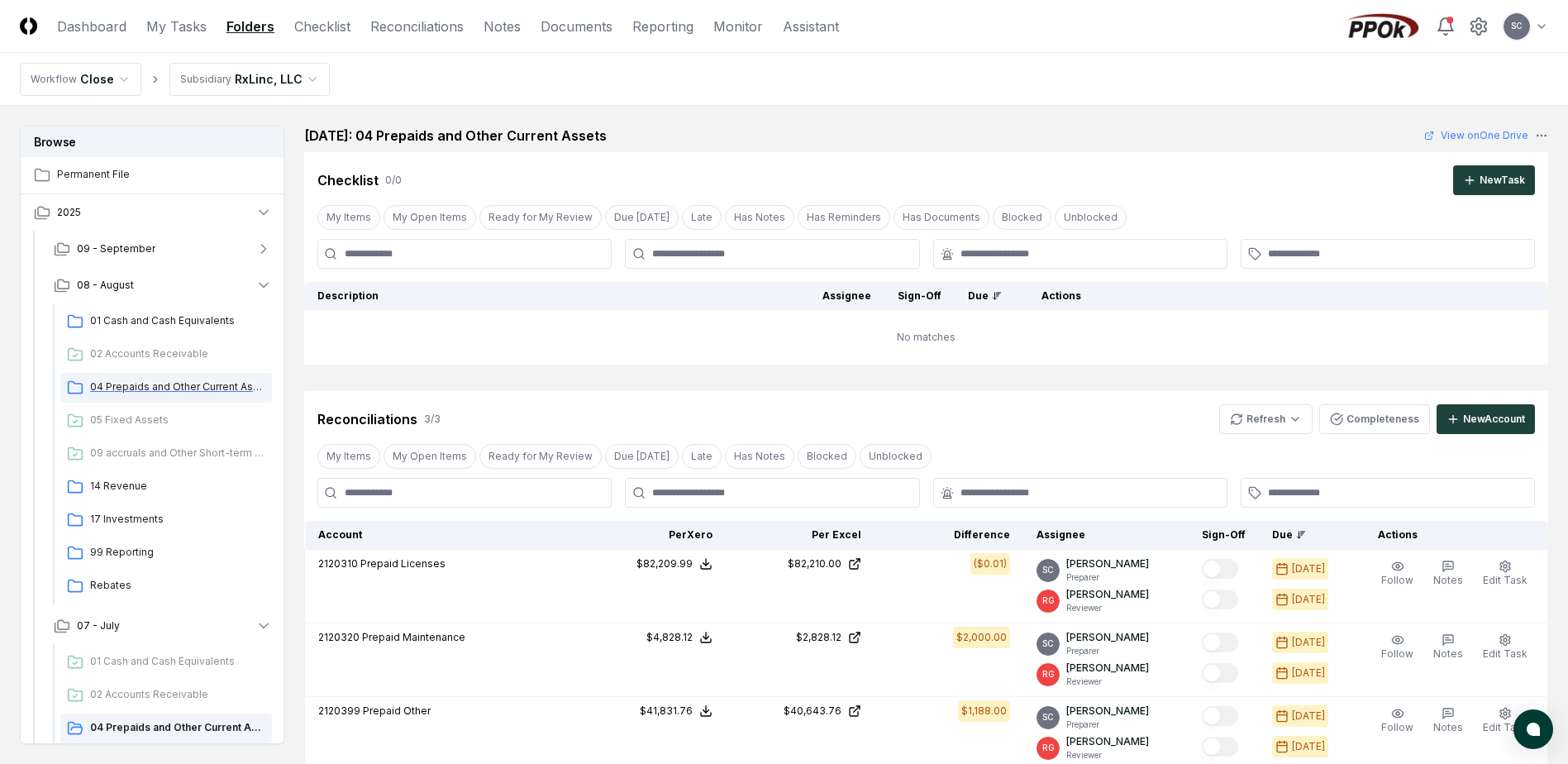
click at [123, 385] on span "04 Prepaids and Other Current Assets" at bounding box center [177, 387] width 175 height 15
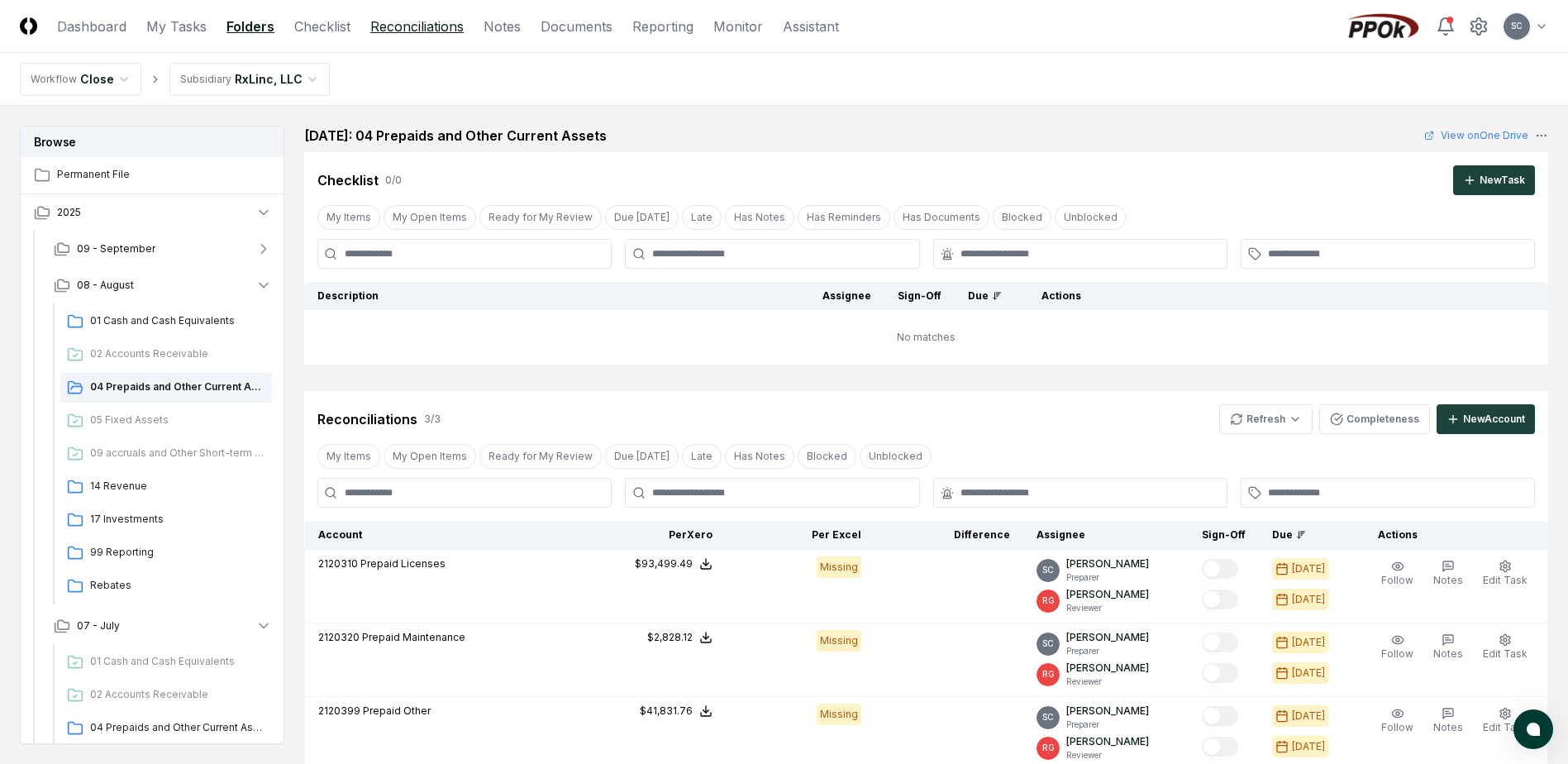
click at [397, 21] on link "Reconciliations" at bounding box center [417, 26] width 94 height 19
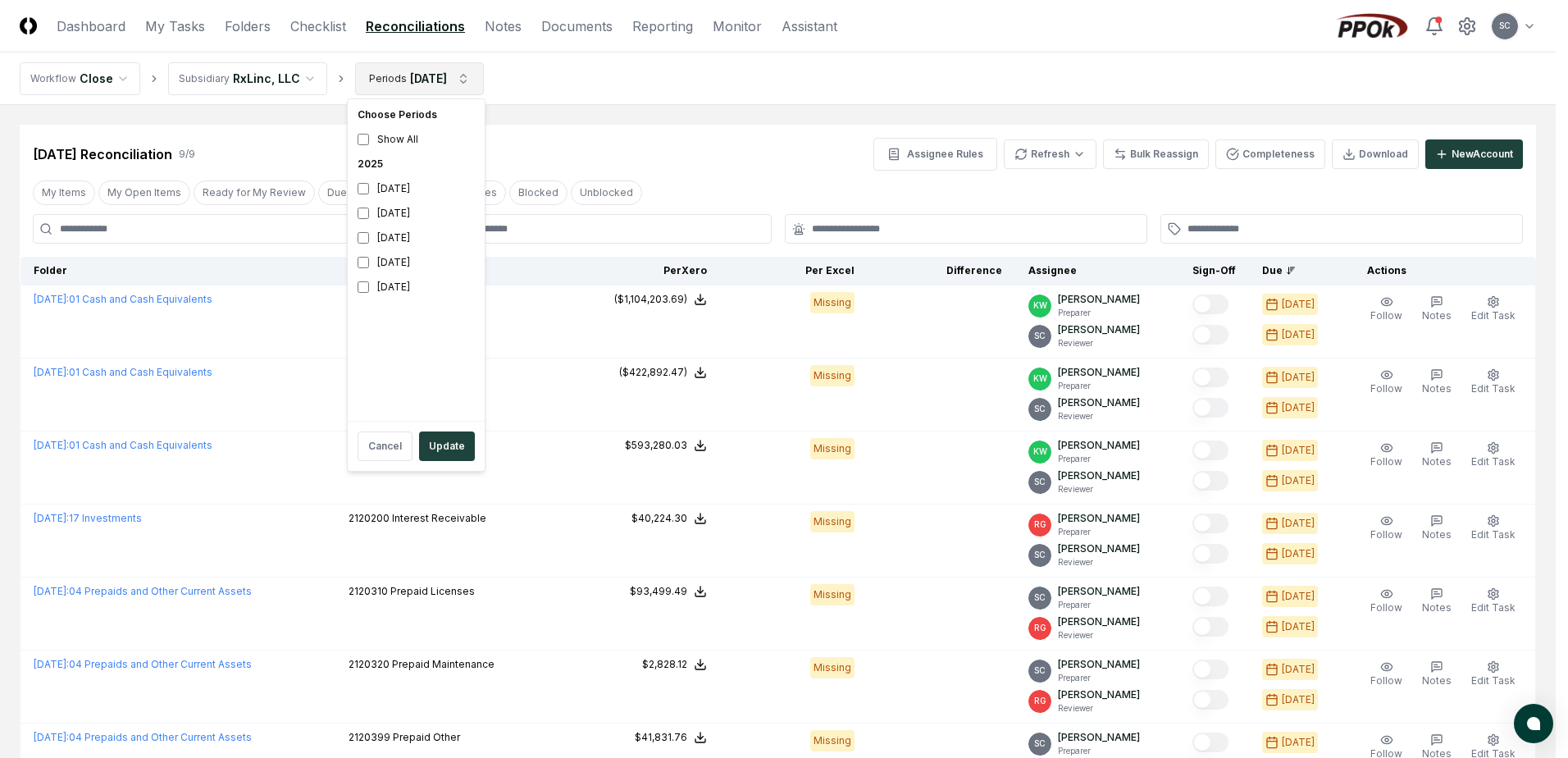
click at [422, 75] on html "CloseCore Dashboard My Tasks Folders Checklist Reconciliations Notes Documents …" at bounding box center [784, 530] width 1568 height 1060
click at [376, 234] on div "July 2025" at bounding box center [416, 237] width 130 height 25
click at [380, 207] on div "August 2025" at bounding box center [416, 213] width 130 height 25
click at [437, 444] on button "Update" at bounding box center [446, 447] width 56 height 29
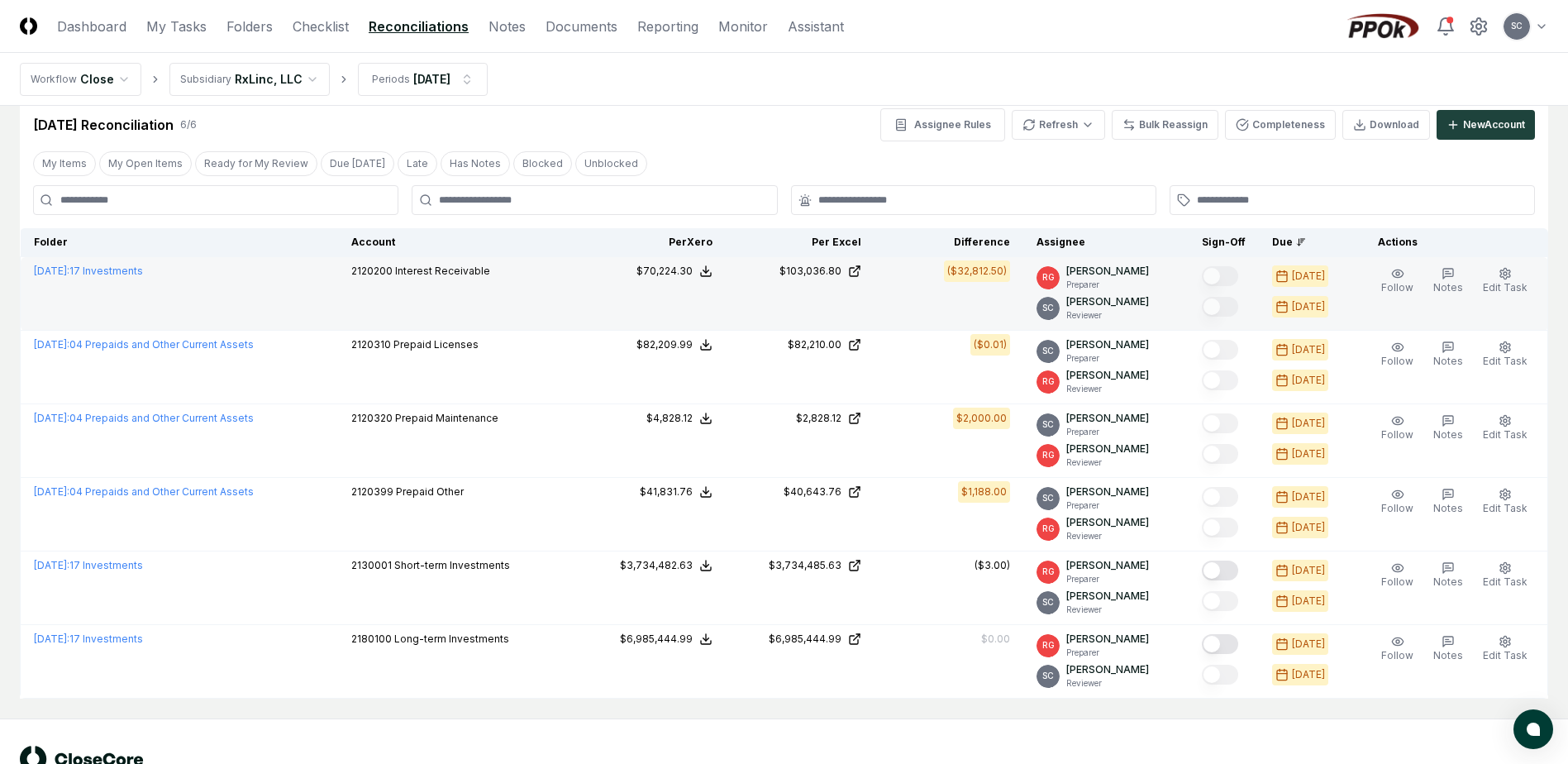
scroll to position [2, 0]
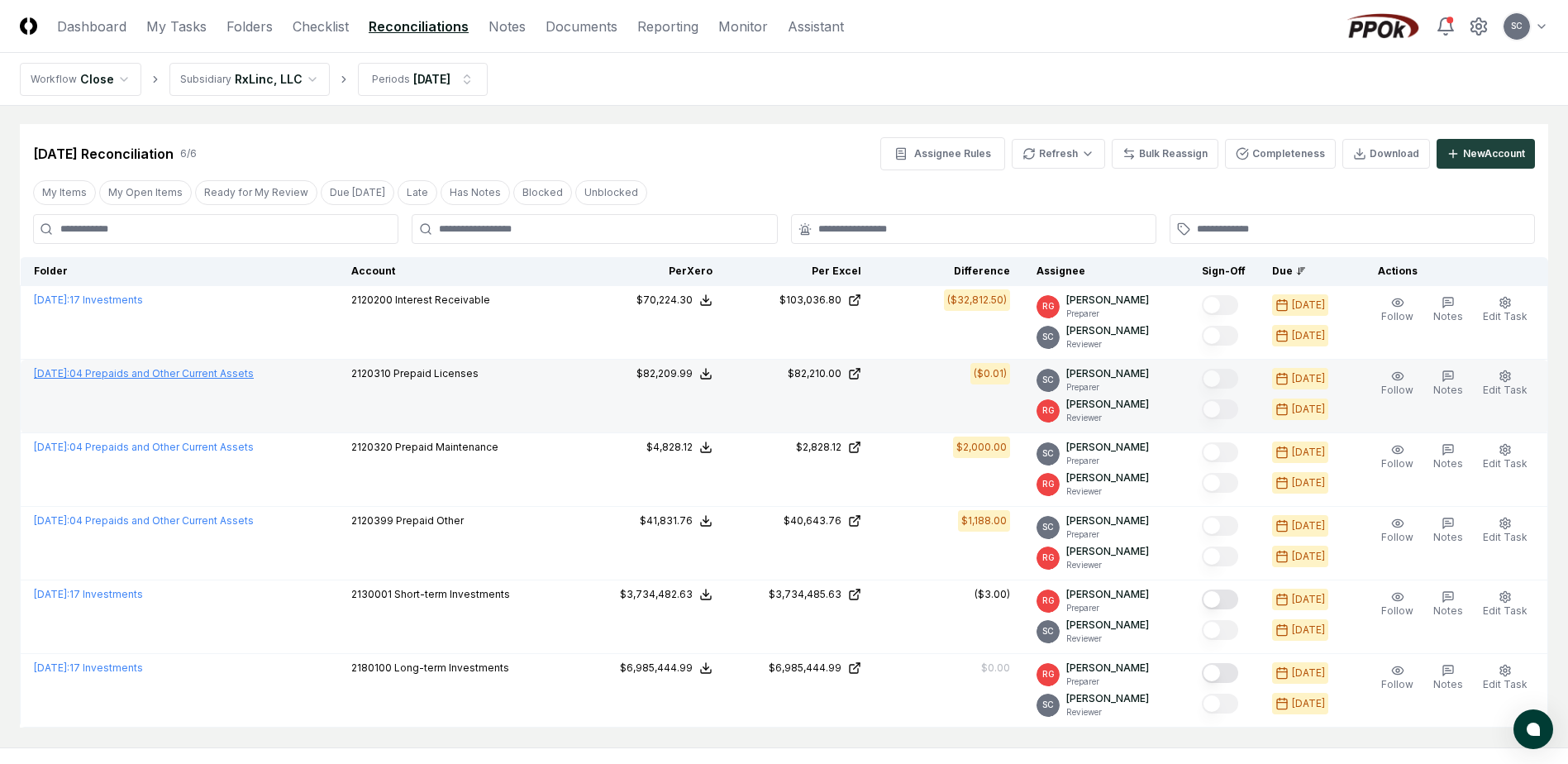
click at [128, 373] on link "July 2025 : 04 Prepaids and Other Current Assets" at bounding box center [144, 372] width 220 height 12
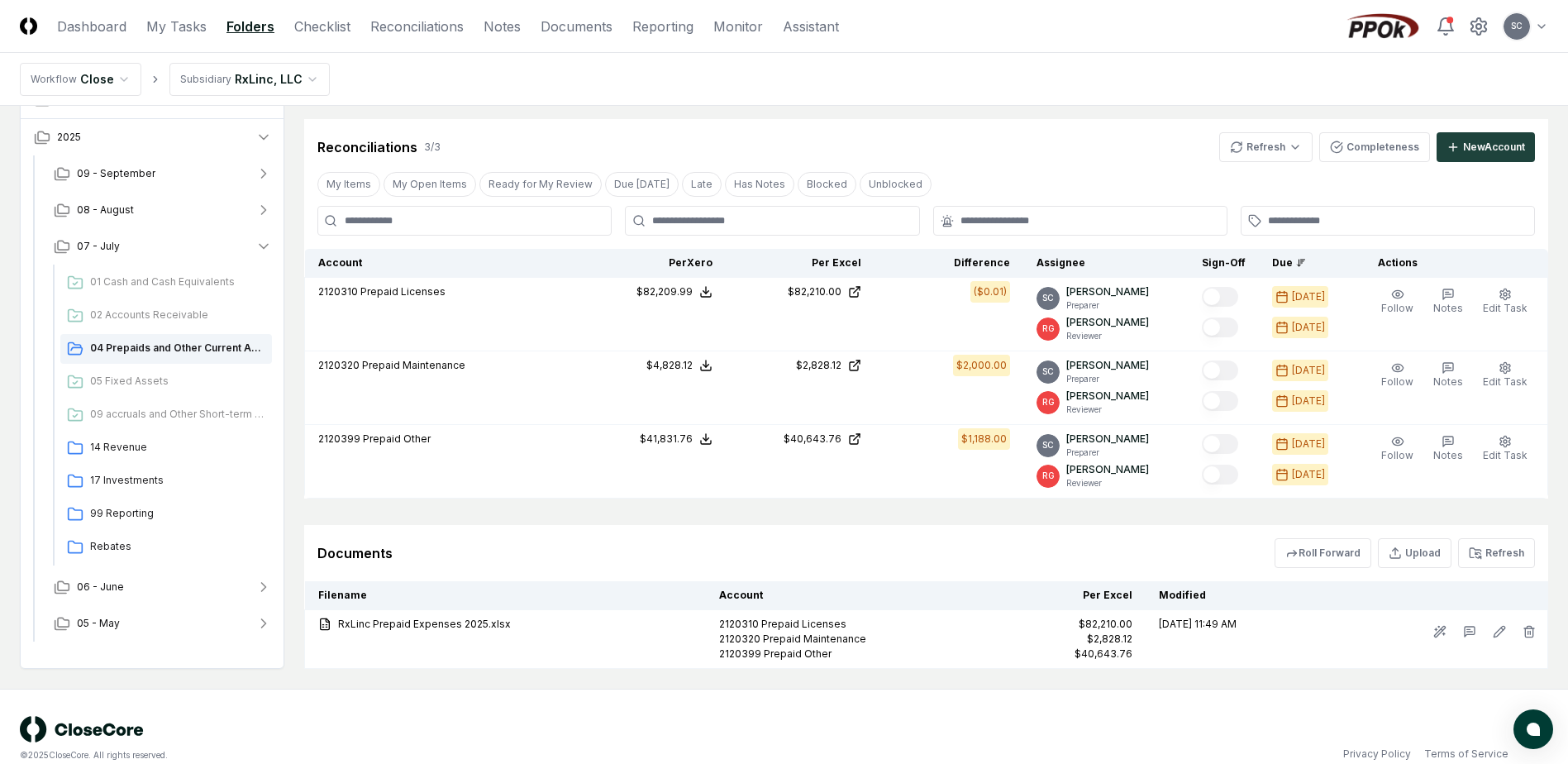
scroll to position [296, 0]
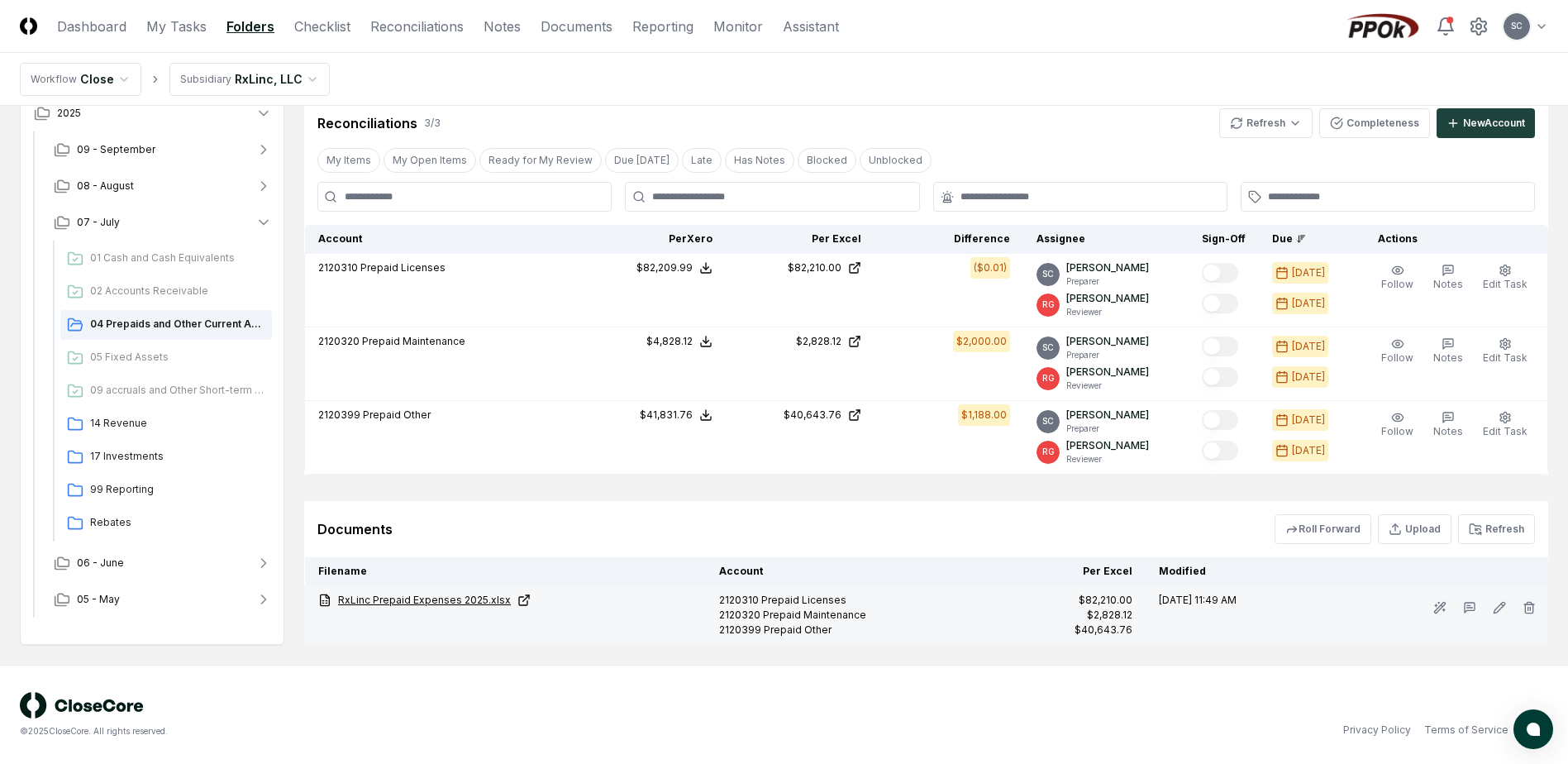
click at [425, 601] on link "RxLinc Prepaid Expenses 2025.xlsx" at bounding box center [506, 600] width 374 height 15
